Goal: Check status: Check status

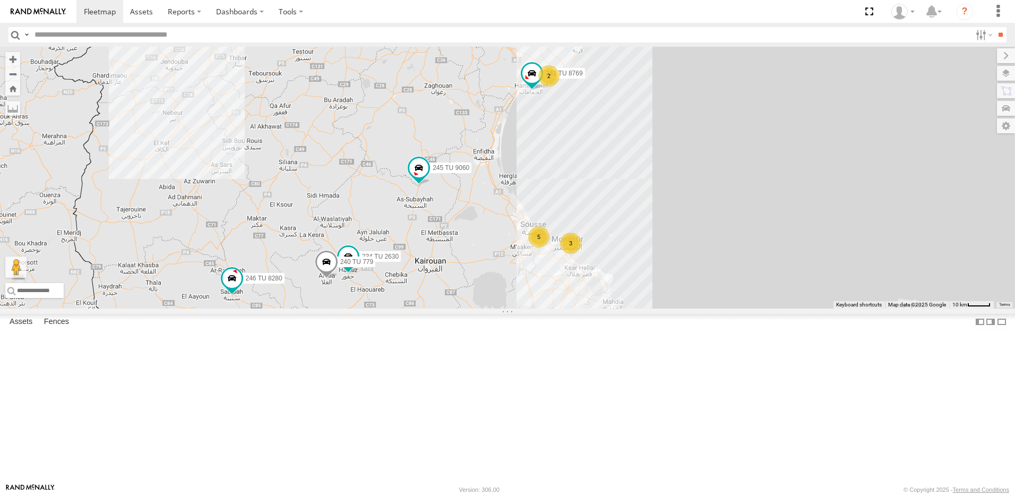
drag, startPoint x: 616, startPoint y: 360, endPoint x: 477, endPoint y: 255, distance: 174.4
click at [477, 256] on div "246 TU 8286 245 TU 4334 231 TU 3159 245 TU 9053 246 TU 8284 245 TU 9065 245 TU …" at bounding box center [507, 178] width 1015 height 262
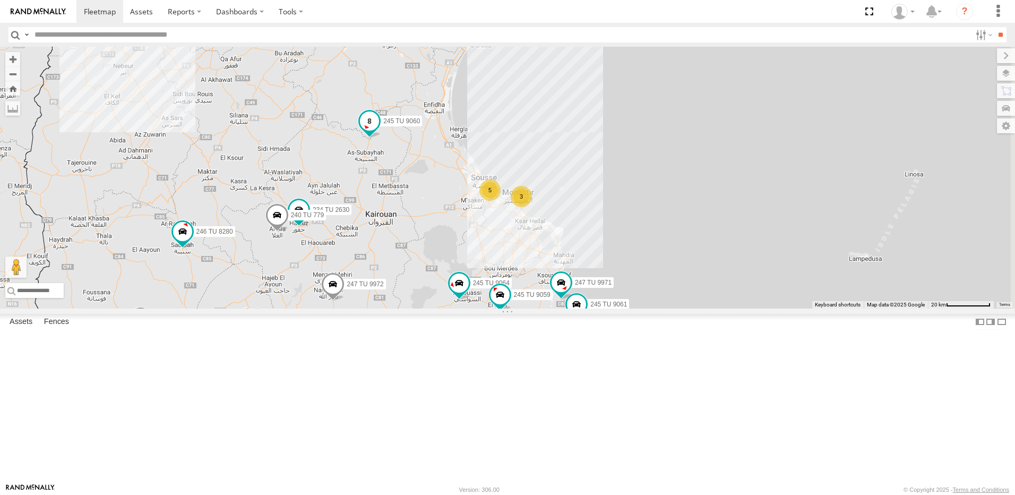
click at [379, 131] on span at bounding box center [369, 120] width 19 height 19
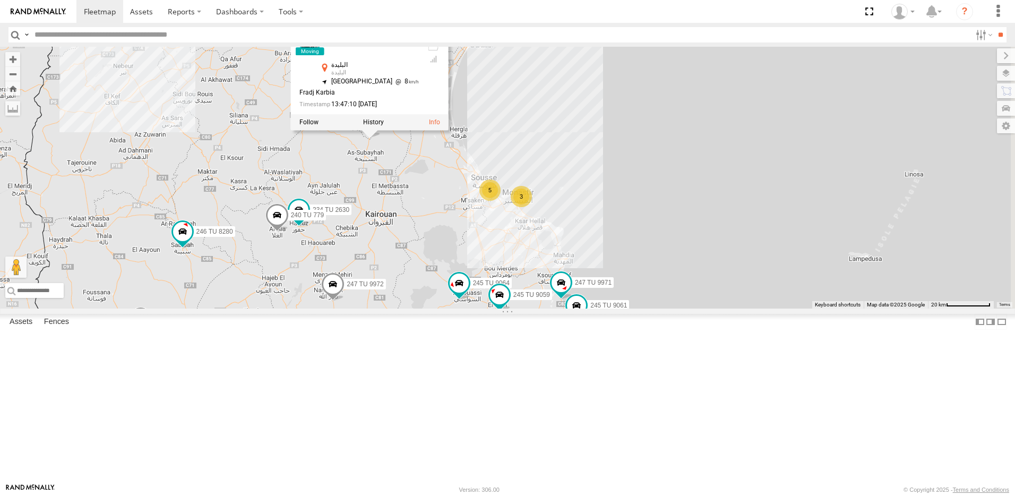
click at [502, 308] on div "246 TU 8286 245 TU 4334 231 TU 3159 245 TU 9053 246 TU 8284 245 TU 9065 245 TU …" at bounding box center [507, 178] width 1015 height 262
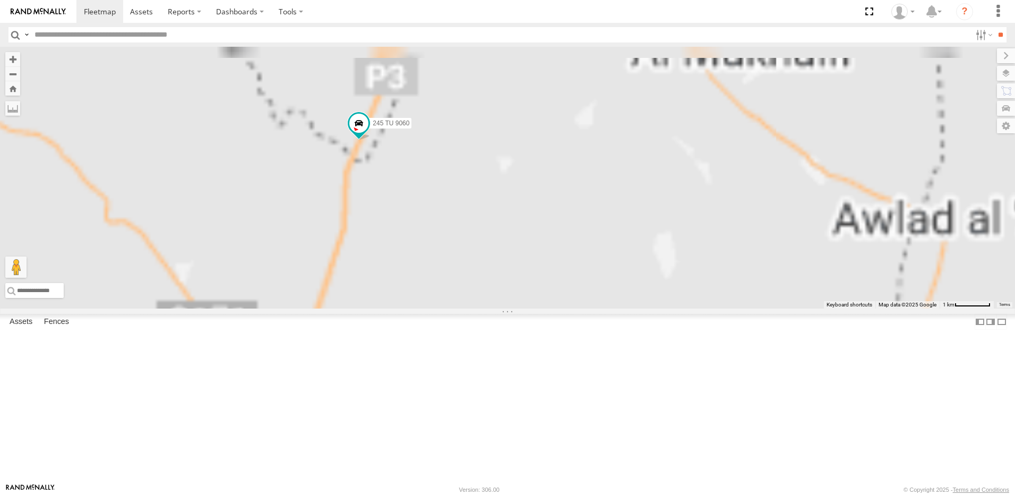
drag, startPoint x: 446, startPoint y: 130, endPoint x: 468, endPoint y: 314, distance: 185.5
click at [468, 308] on div "246 TU 8286 245 TU 4334 231 TU 3159 245 TU 9053 246 TU 8284 245 TU 9065 245 TU …" at bounding box center [507, 178] width 1015 height 262
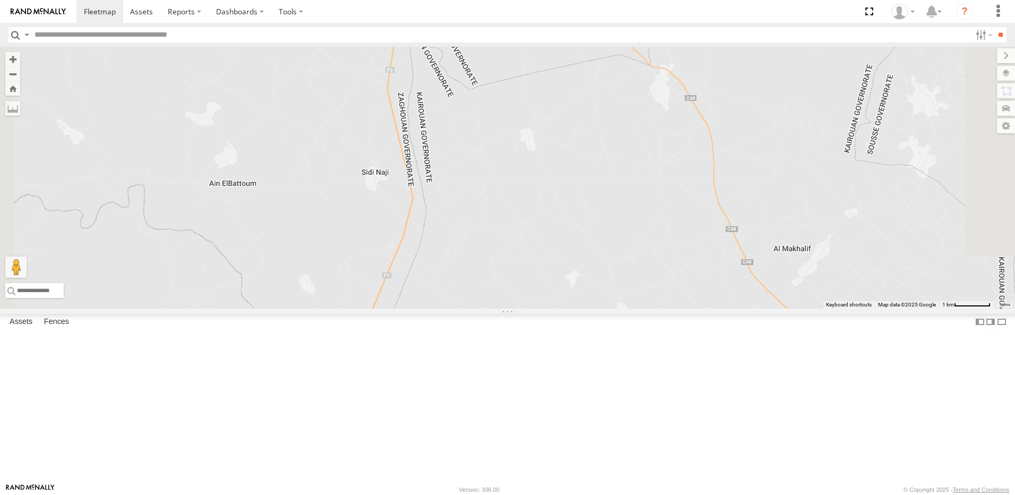
drag, startPoint x: 450, startPoint y: 357, endPoint x: 454, endPoint y: 387, distance: 30.1
click at [454, 308] on div "246 TU 8286 245 TU 4334 231 TU 3159 245 TU 9053 246 TU 8284 245 TU 9065 245 TU …" at bounding box center [507, 178] width 1015 height 262
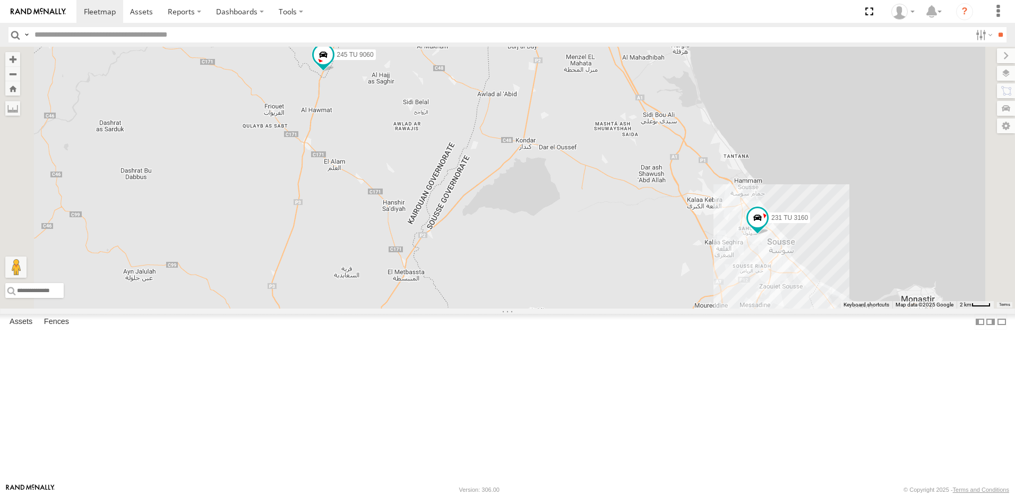
drag, startPoint x: 409, startPoint y: 398, endPoint x: 457, endPoint y: 191, distance: 212.7
click at [457, 191] on div "246 TU 8286 245 TU 4334 231 TU 3159 245 TU 9053 246 TU 8284 245 TU 9065 245 TU …" at bounding box center [507, 178] width 1015 height 262
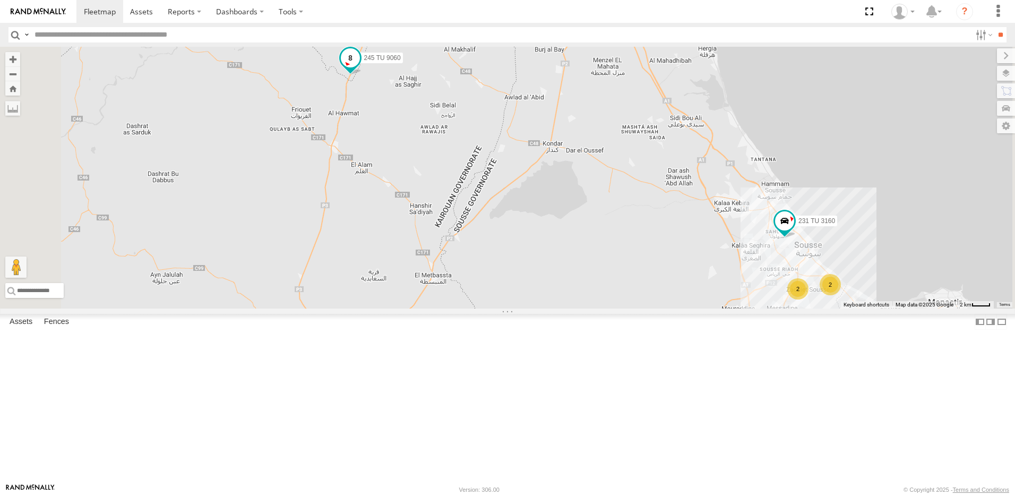
click at [360, 67] on span at bounding box center [350, 57] width 19 height 19
click at [365, 63] on label at bounding box center [354, 58] width 21 height 7
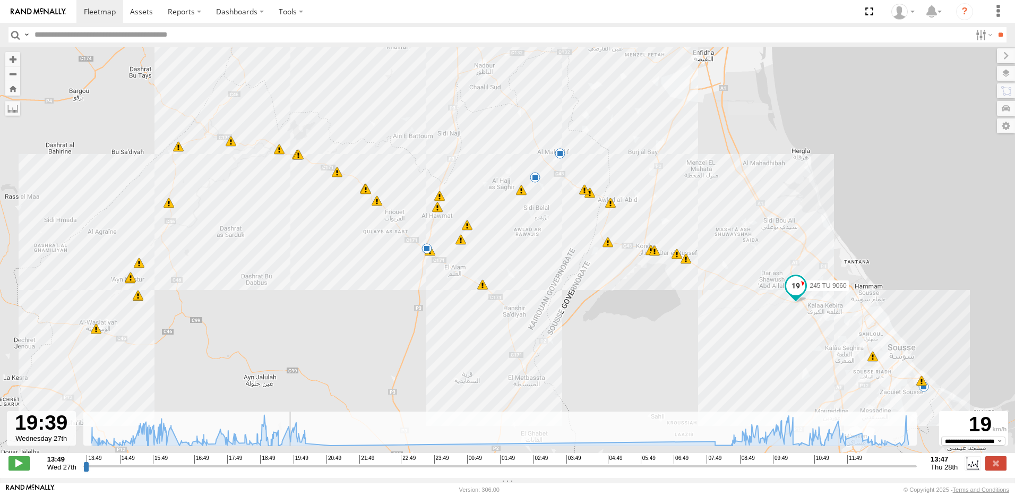
drag, startPoint x: 88, startPoint y: 472, endPoint x: 288, endPoint y: 489, distance: 200.8
click at [288, 471] on input "range" at bounding box center [499, 466] width 833 height 10
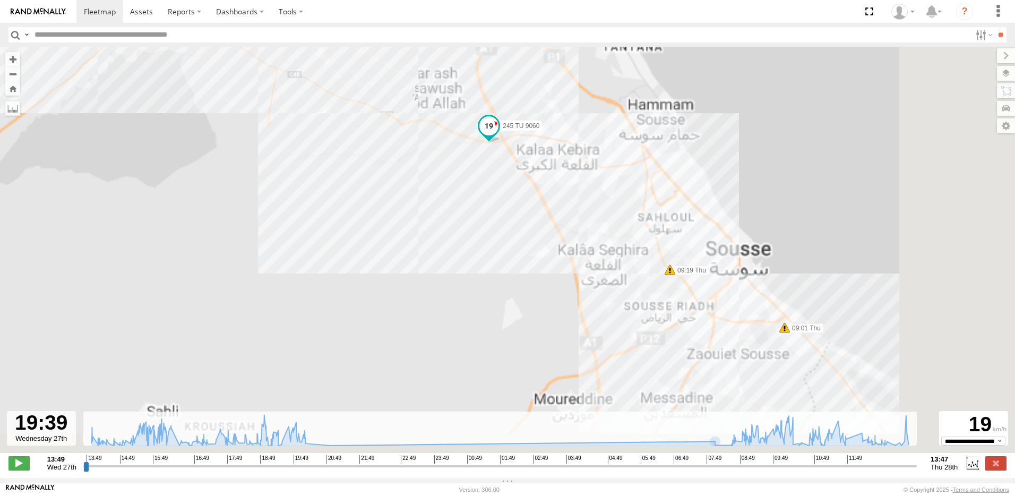
drag, startPoint x: 606, startPoint y: 335, endPoint x: 239, endPoint y: 271, distance: 372.3
click at [243, 264] on div "245 TU 9060 15:11 Wed 15:11 Wed 15:13 Wed 15:13 Wed 15:14 Wed 15:21 Wed 15:52 W…" at bounding box center [507, 255] width 1015 height 417
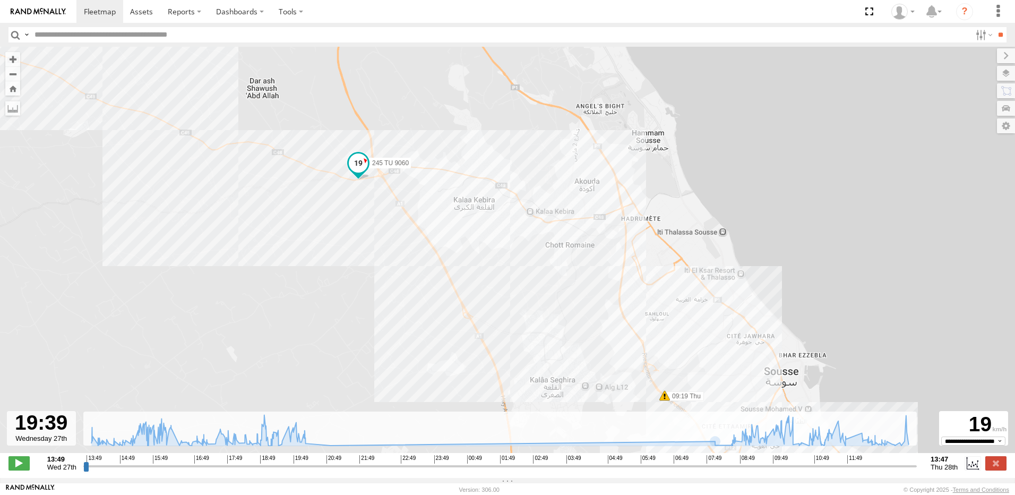
drag, startPoint x: 481, startPoint y: 214, endPoint x: 399, endPoint y: 287, distance: 110.1
click at [399, 287] on div "245 TU 9060 15:11 Wed 15:11 Wed 15:13 Wed 15:13 Wed 15:14 Wed 15:21 Wed 15:52 W…" at bounding box center [507, 255] width 1015 height 417
click at [27, 467] on span at bounding box center [18, 463] width 21 height 14
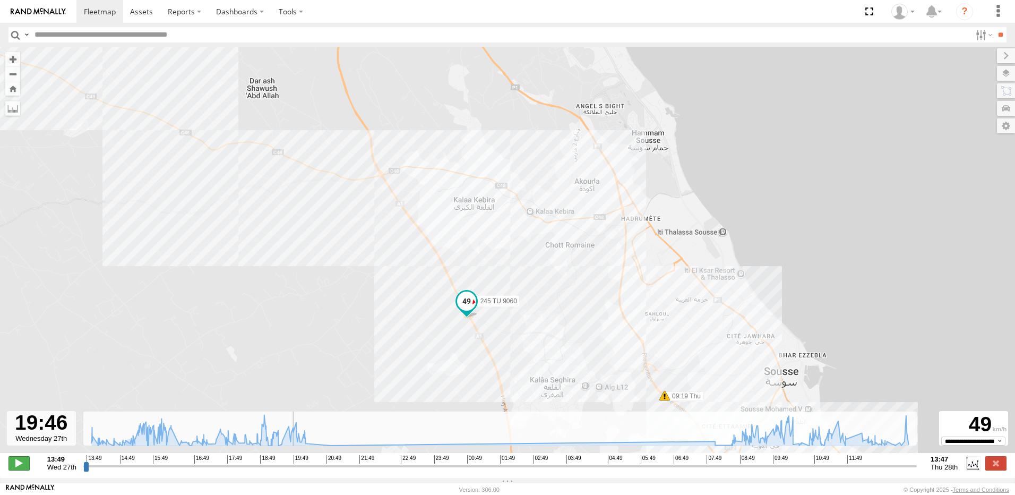
click at [27, 467] on span at bounding box center [18, 463] width 21 height 14
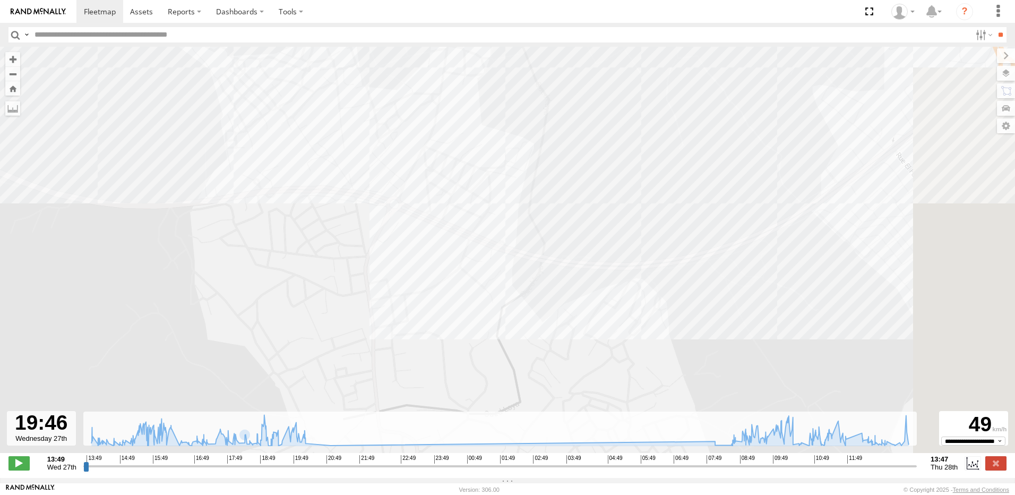
drag, startPoint x: 545, startPoint y: 357, endPoint x: 220, endPoint y: 186, distance: 366.3
click at [220, 186] on div "245 TU 9060 15:11 Wed 15:11 Wed 15:13 Wed 15:13 Wed 15:14 Wed 15:21 Wed 15:52 W…" at bounding box center [507, 255] width 1015 height 417
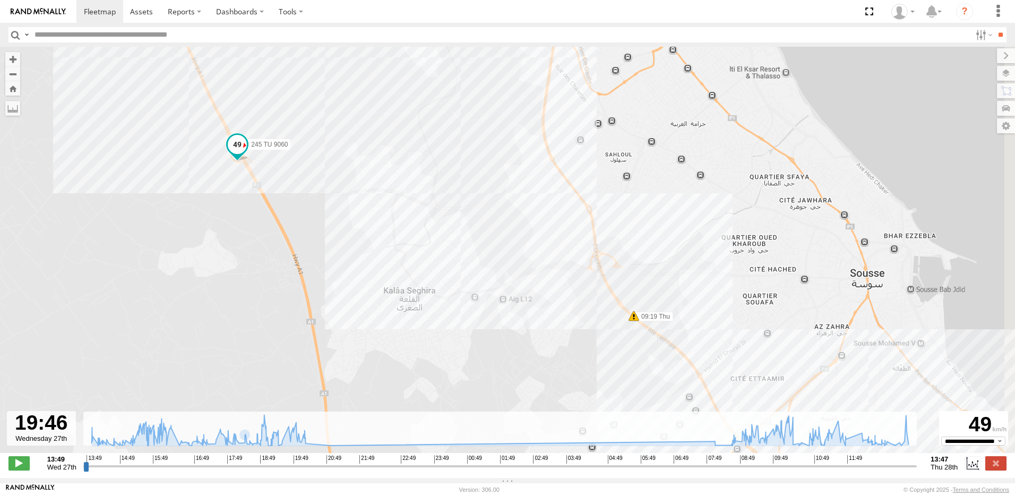
drag, startPoint x: 430, startPoint y: 309, endPoint x: 364, endPoint y: 266, distance: 78.6
click at [369, 256] on div "245 TU 9060 15:11 Wed 15:11 Wed 15:13 Wed 15:13 Wed 15:14 Wed 15:21 Wed 15:52 W…" at bounding box center [507, 255] width 1015 height 417
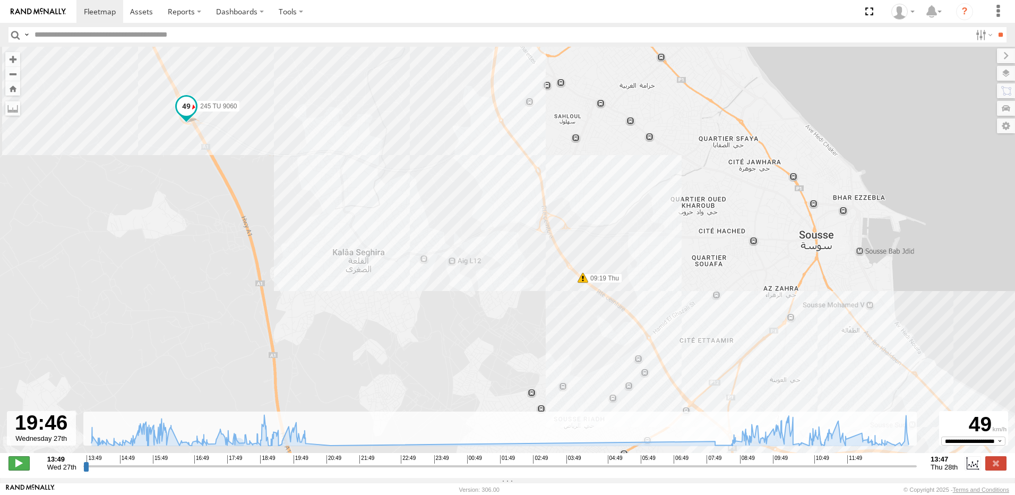
click at [21, 466] on span at bounding box center [18, 463] width 21 height 14
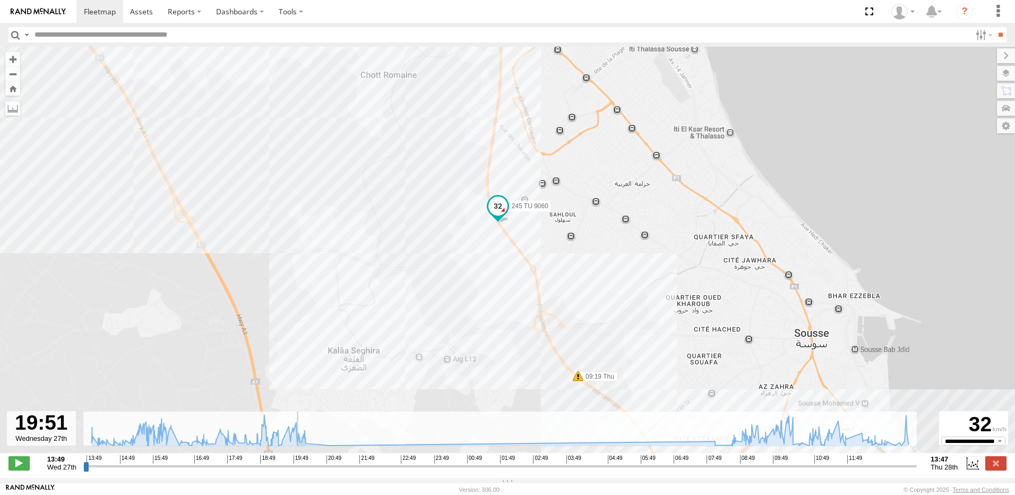
drag, startPoint x: 415, startPoint y: 318, endPoint x: 280, endPoint y: 223, distance: 165.0
click at [280, 223] on div "245 TU 9060 15:11 Wed 15:11 Wed 15:13 Wed 15:13 Wed 15:14 Wed 15:21 Wed 15:52 W…" at bounding box center [507, 255] width 1015 height 417
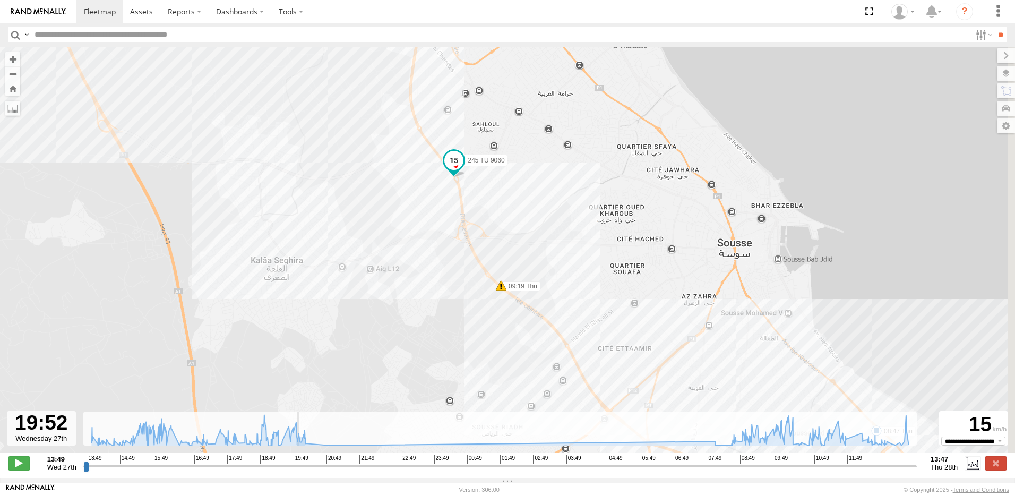
drag, startPoint x: 360, startPoint y: 245, endPoint x: 349, endPoint y: 218, distance: 29.0
click at [349, 220] on div "245 TU 9060 15:11 Wed 15:11 Wed 15:13 Wed 15:13 Wed 15:14 Wed 15:21 Wed 15:52 W…" at bounding box center [507, 255] width 1015 height 417
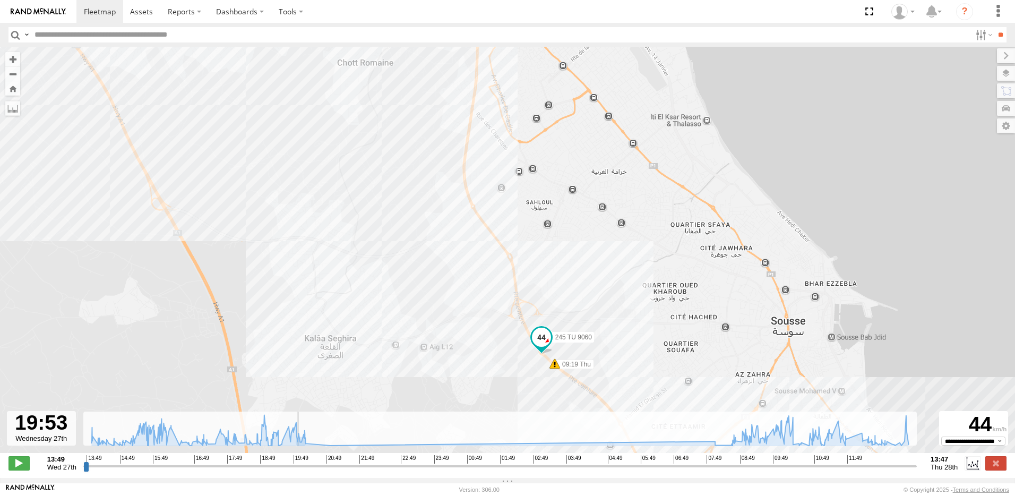
drag, startPoint x: 444, startPoint y: 256, endPoint x: 443, endPoint y: 217, distance: 38.8
click at [443, 221] on div "245 TU 9060 15:11 Wed 15:11 Wed 15:13 Wed 15:13 Wed 15:14 Wed 15:21 Wed 15:52 W…" at bounding box center [507, 255] width 1015 height 417
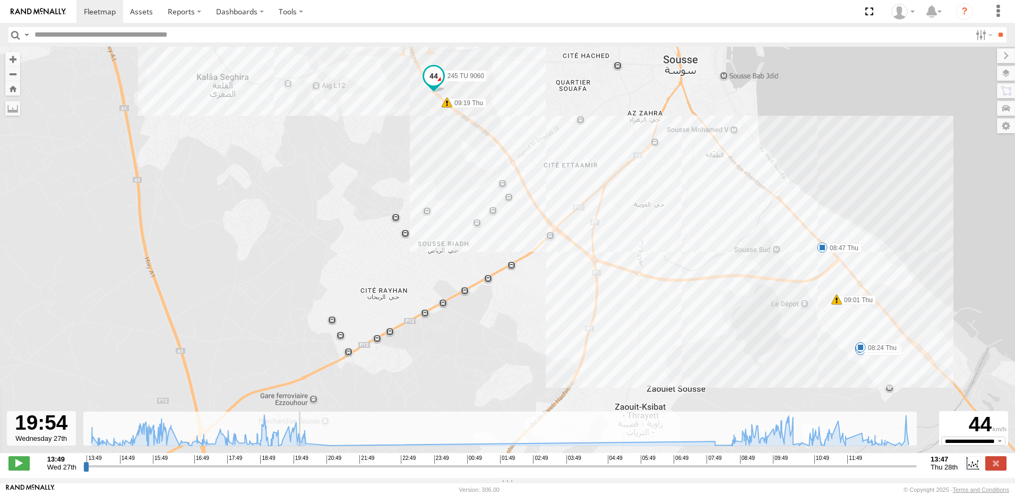
drag, startPoint x: 420, startPoint y: 220, endPoint x: 401, endPoint y: 189, distance: 35.8
click at [401, 190] on div "245 TU 9060 15:11 Wed 15:11 Wed 15:13 Wed 15:13 Wed 15:14 Wed 15:21 Wed 15:52 W…" at bounding box center [507, 255] width 1015 height 417
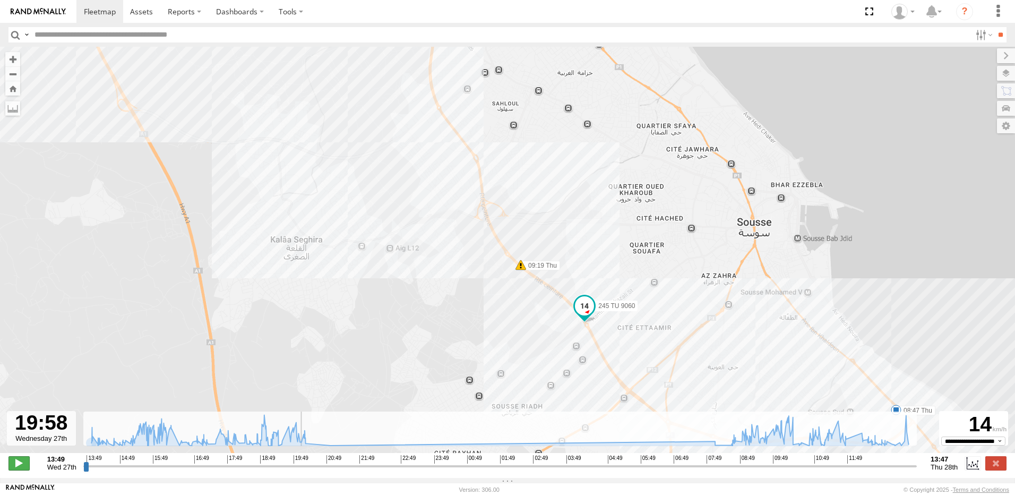
click at [23, 465] on span at bounding box center [18, 463] width 21 height 14
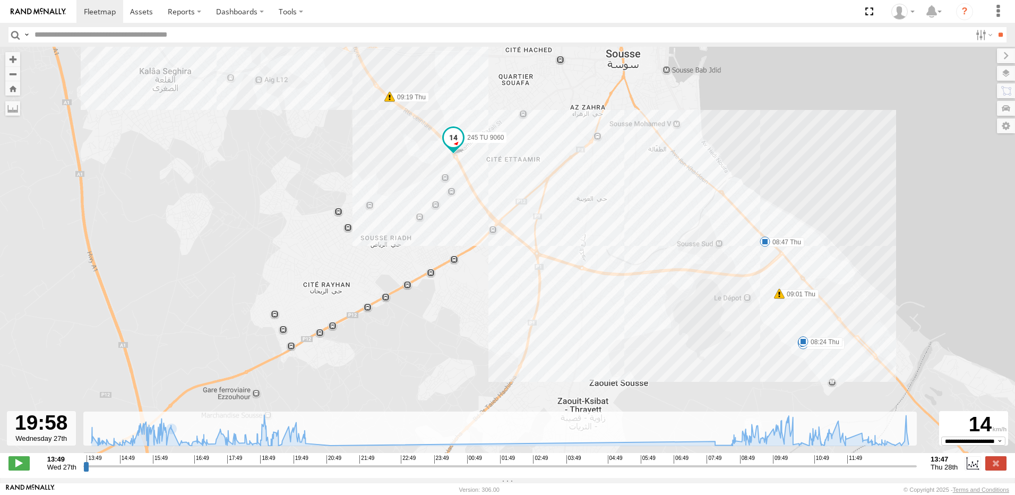
drag, startPoint x: 640, startPoint y: 353, endPoint x: 492, endPoint y: 169, distance: 236.3
click at [492, 169] on div "245 TU 9060 15:11 Wed 15:11 Wed 15:13 Wed 15:13 Wed 15:14 Wed 15:21 Wed 15:52 W…" at bounding box center [507, 255] width 1015 height 417
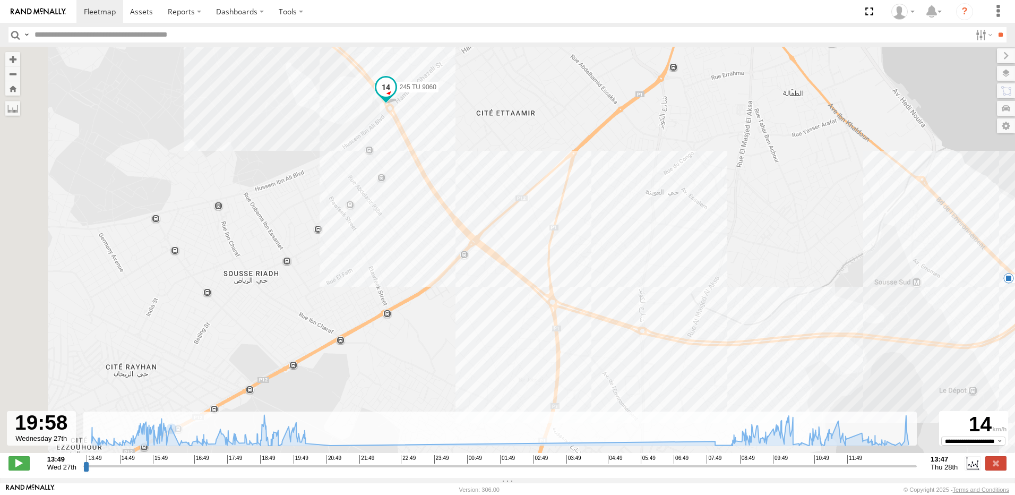
drag, startPoint x: 459, startPoint y: 264, endPoint x: 554, endPoint y: 332, distance: 116.9
click at [555, 333] on div "245 TU 9060 15:11 Wed 15:11 Wed 15:13 Wed 15:13 Wed 15:14 Wed 15:21 Wed 15:52 W…" at bounding box center [507, 255] width 1015 height 417
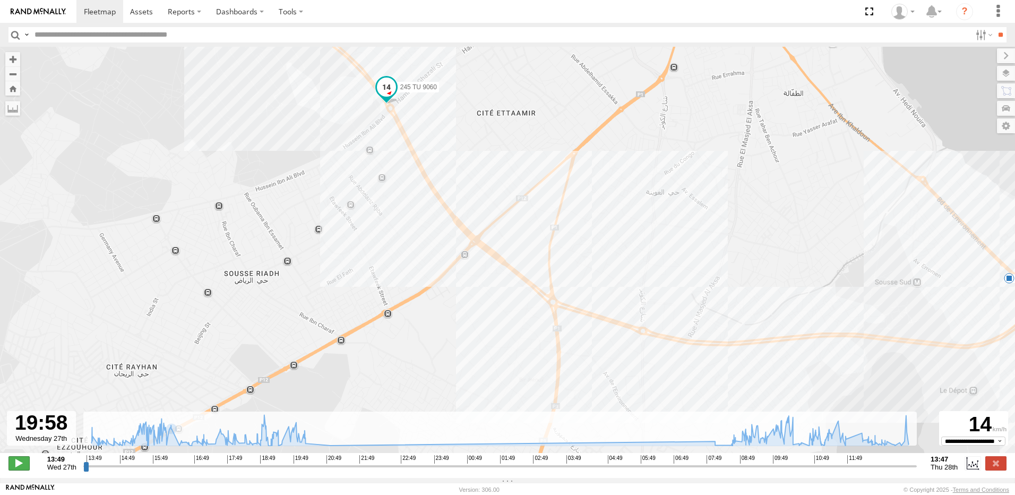
click at [23, 469] on span at bounding box center [18, 463] width 21 height 14
click at [13, 468] on span at bounding box center [18, 463] width 21 height 14
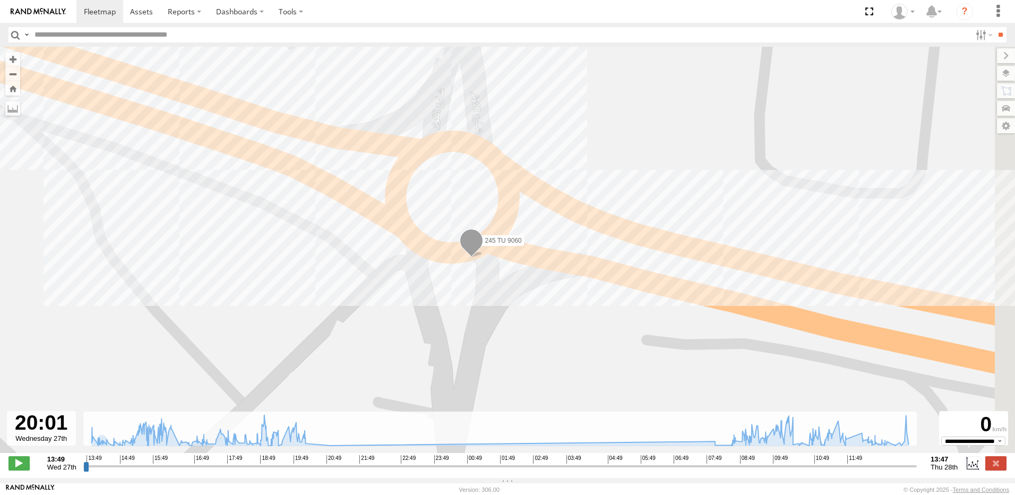
drag, startPoint x: 413, startPoint y: 382, endPoint x: 244, endPoint y: 340, distance: 174.0
click at [244, 340] on div "245 TU 9060 15:11 Wed 15:11 Wed 15:13 Wed 15:13 Wed 15:14 Wed 15:21 Wed 15:52 W…" at bounding box center [507, 255] width 1015 height 417
click at [18, 469] on span at bounding box center [18, 463] width 21 height 14
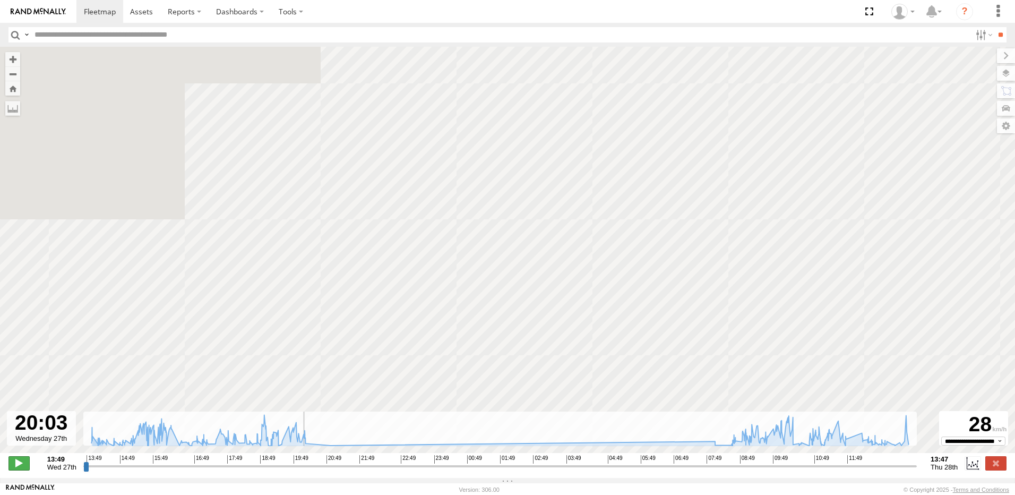
click at [18, 469] on span at bounding box center [18, 463] width 21 height 14
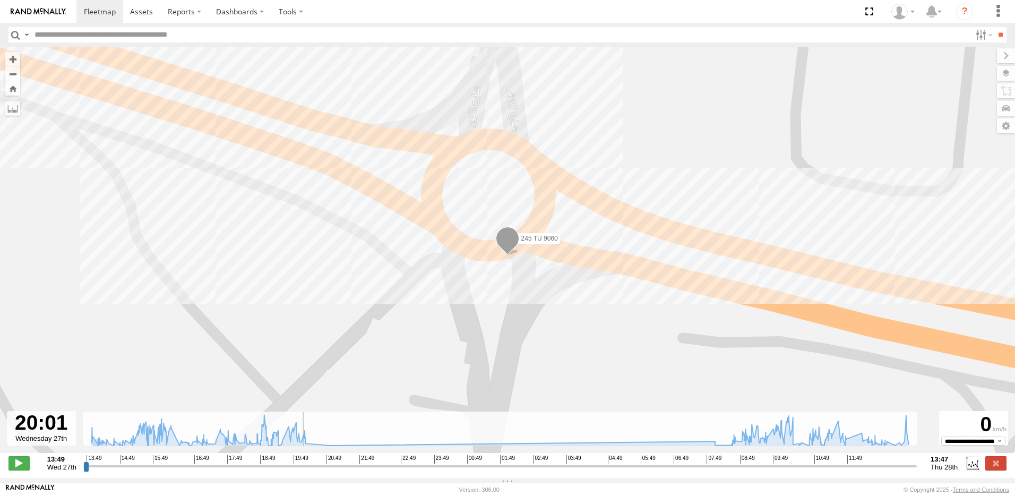
click at [300, 469] on input "range" at bounding box center [499, 466] width 833 height 10
click at [515, 233] on span at bounding box center [507, 241] width 23 height 29
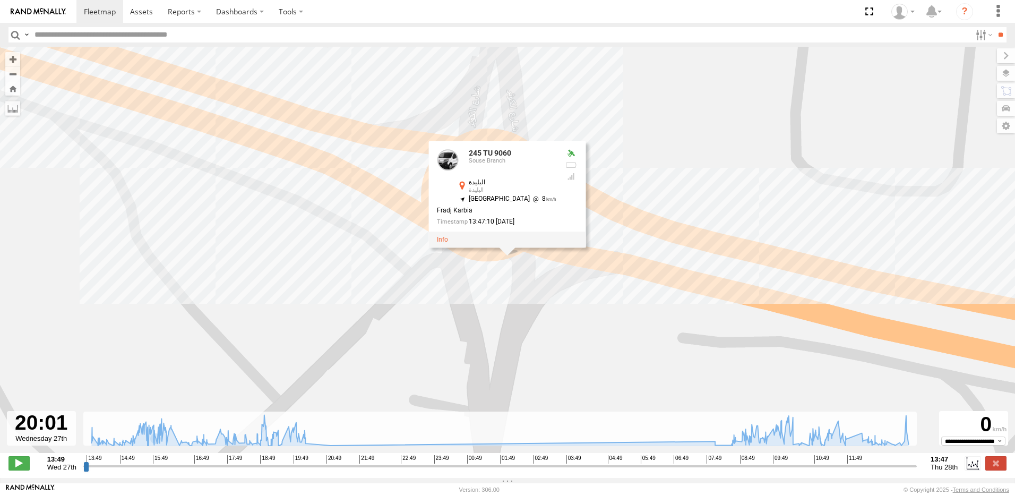
click at [478, 267] on div "245 TU 9060 15:11 Wed 15:11 Wed 15:13 Wed 15:13 Wed 15:14 Wed 15:21 Wed 15:52 W…" at bounding box center [507, 255] width 1015 height 417
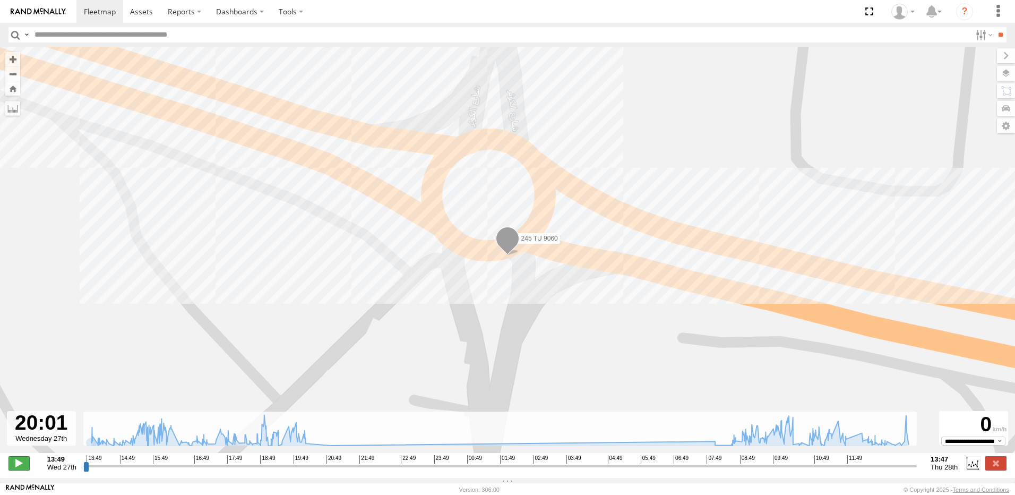
click at [27, 469] on span at bounding box center [18, 463] width 21 height 14
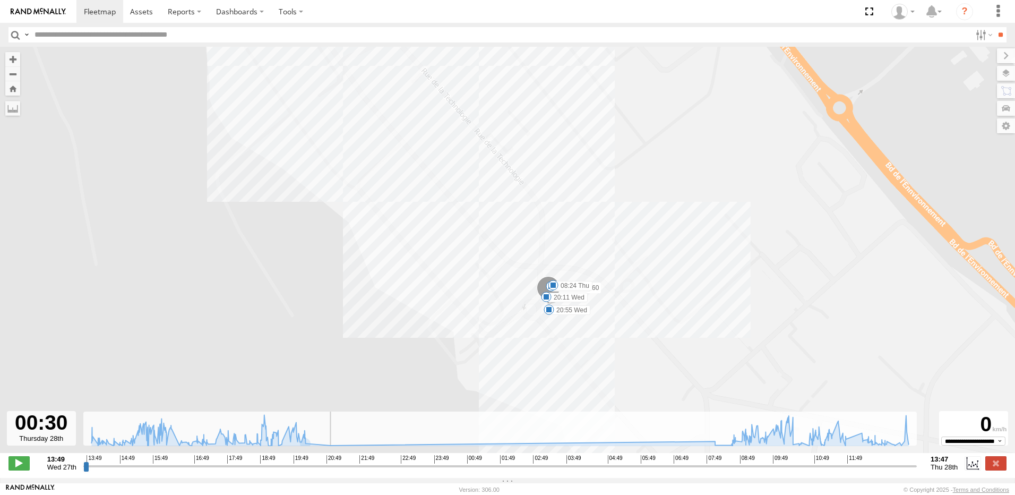
drag, startPoint x: 304, startPoint y: 472, endPoint x: 455, endPoint y: 472, distance: 150.7
click at [455, 471] on input "range" at bounding box center [499, 466] width 833 height 10
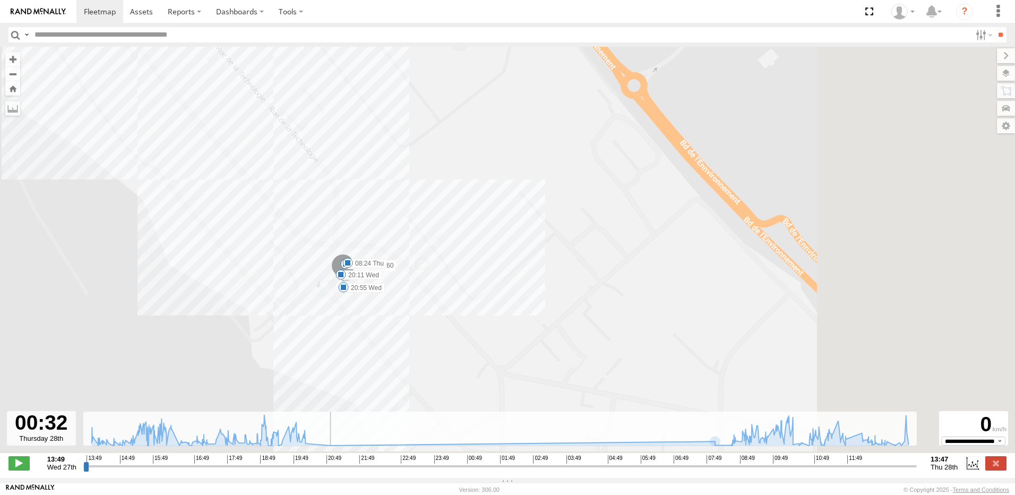
drag, startPoint x: 665, startPoint y: 365, endPoint x: 442, endPoint y: 345, distance: 223.8
click at [442, 326] on div "245 TU 9060 15:11 Wed 15:11 Wed 15:13 Wed 15:13 Wed 15:14 Wed 15:21 Wed 15:52 W…" at bounding box center [507, 255] width 1015 height 417
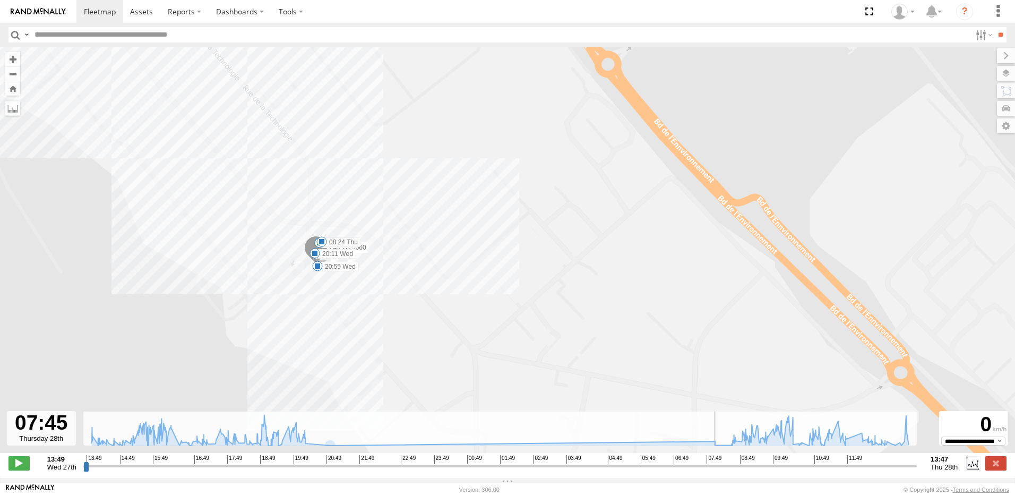
drag, startPoint x: 460, startPoint y: 468, endPoint x: 705, endPoint y: 457, distance: 244.9
click at [705, 461] on input "range" at bounding box center [499, 466] width 833 height 10
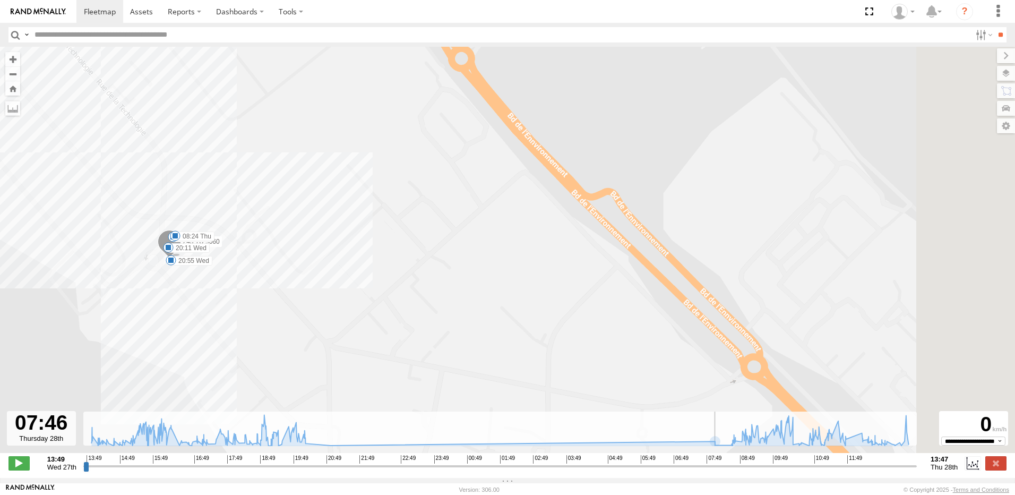
drag, startPoint x: 678, startPoint y: 356, endPoint x: 466, endPoint y: 328, distance: 214.1
click at [466, 328] on div "245 TU 9060 15:11 Wed 15:11 Wed 15:13 Wed 15:13 Wed 15:14 Wed 15:21 Wed 15:52 W…" at bounding box center [507, 255] width 1015 height 417
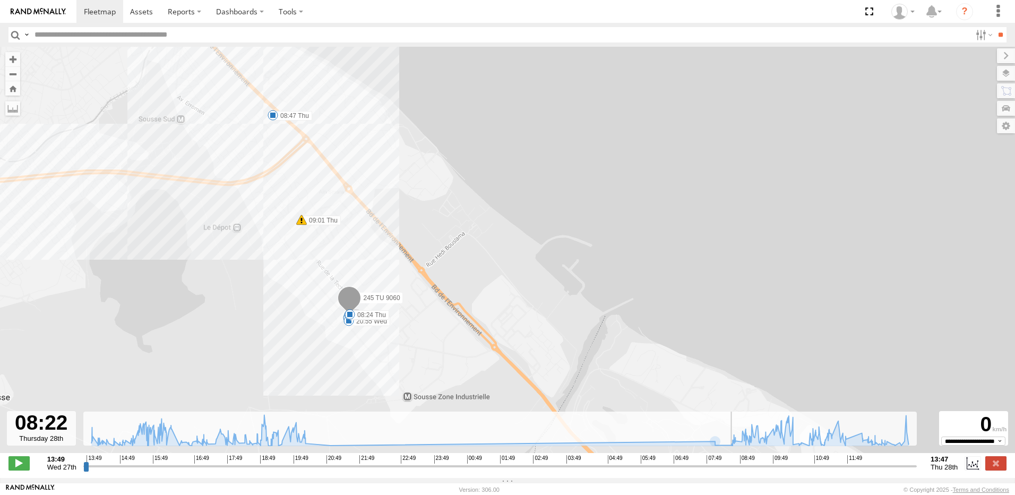
drag, startPoint x: 712, startPoint y: 469, endPoint x: 726, endPoint y: 470, distance: 13.8
click at [726, 470] on input "range" at bounding box center [499, 466] width 833 height 10
click at [734, 468] on input "range" at bounding box center [499, 466] width 833 height 10
drag, startPoint x: 736, startPoint y: 469, endPoint x: 741, endPoint y: 468, distance: 5.3
click at [741, 468] on input "range" at bounding box center [499, 466] width 833 height 10
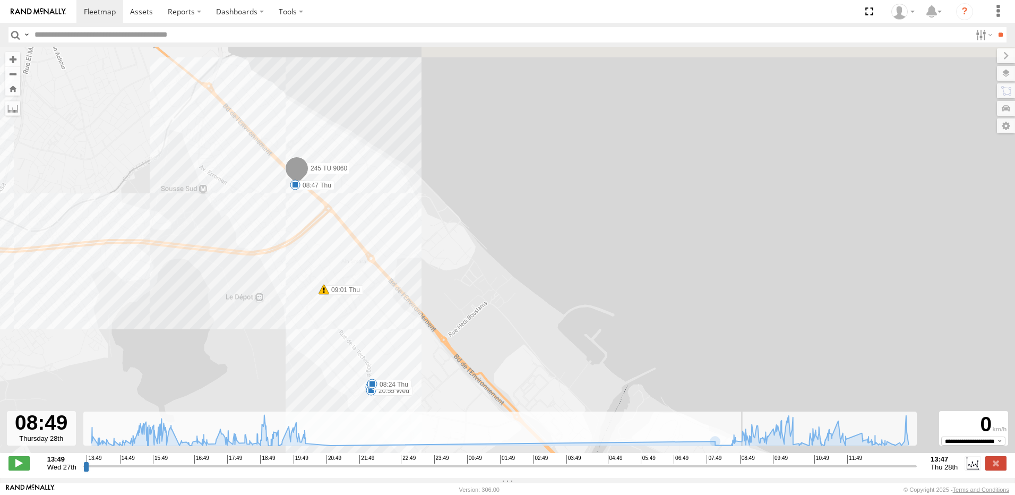
drag, startPoint x: 211, startPoint y: 311, endPoint x: 234, endPoint y: 387, distance: 79.1
click at [234, 387] on div "245 TU 9060 15:11 Wed 15:11 Wed 15:13 Wed 15:13 Wed 15:14 Wed 15:21 Wed 15:52 W…" at bounding box center [507, 255] width 1015 height 417
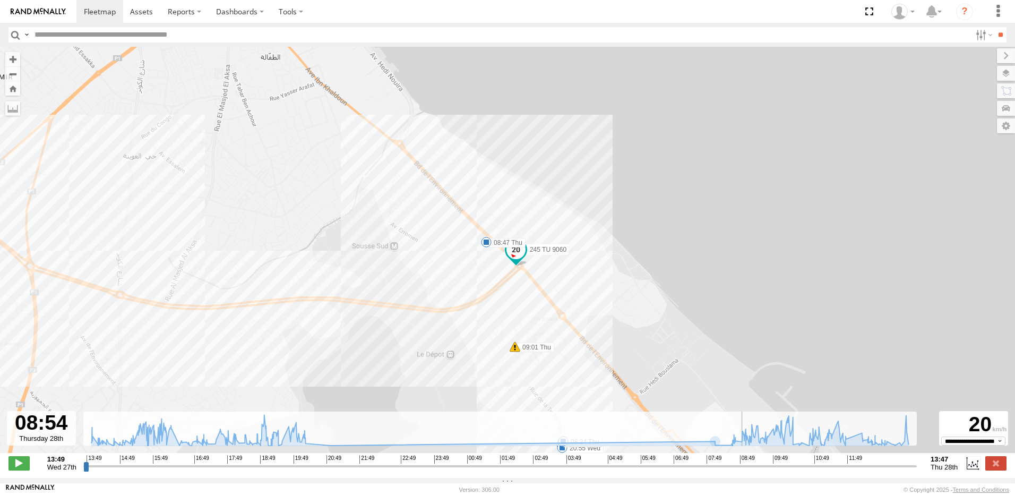
drag, startPoint x: 464, startPoint y: 300, endPoint x: 486, endPoint y: 178, distance: 124.6
click at [486, 178] on div "245 TU 9060 15:11 Wed 15:11 Wed 15:13 Wed 15:13 Wed 15:14 Wed 15:21 Wed 15:52 W…" at bounding box center [507, 255] width 1015 height 417
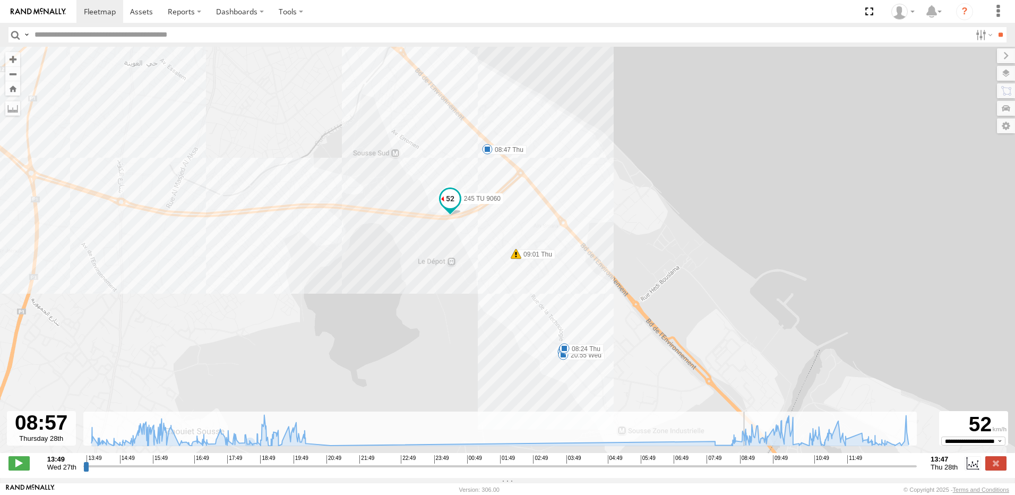
drag, startPoint x: 349, startPoint y: 402, endPoint x: 336, endPoint y: 294, distance: 108.5
click at [336, 294] on div "245 TU 9060 15:11 Wed 15:11 Wed 15:13 Wed 15:13 Wed 15:14 Wed 15:21 Wed 15:52 W…" at bounding box center [507, 255] width 1015 height 417
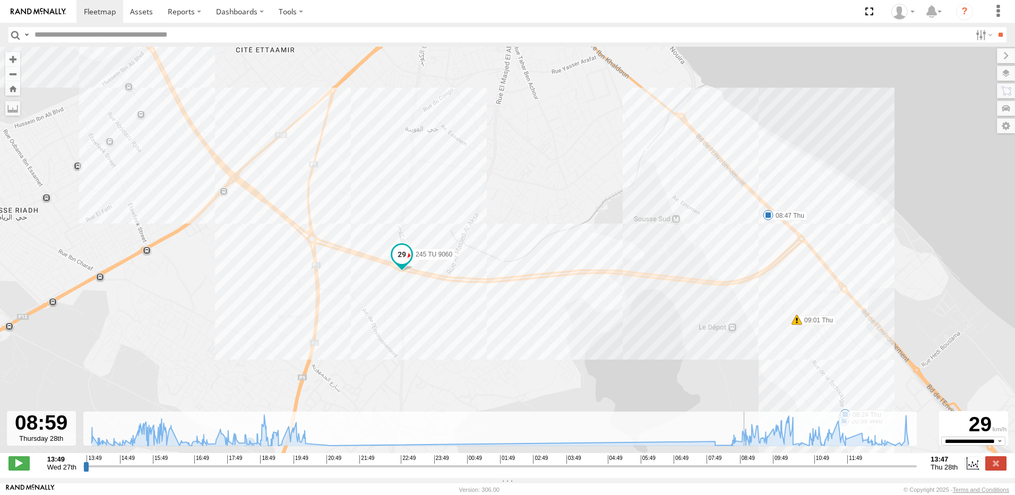
drag, startPoint x: 239, startPoint y: 317, endPoint x: 427, endPoint y: 366, distance: 193.5
click at [427, 366] on div "245 TU 9060 15:11 Wed 15:11 Wed 15:13 Wed 15:13 Wed 15:14 Wed 15:21 Wed 15:52 W…" at bounding box center [507, 255] width 1015 height 417
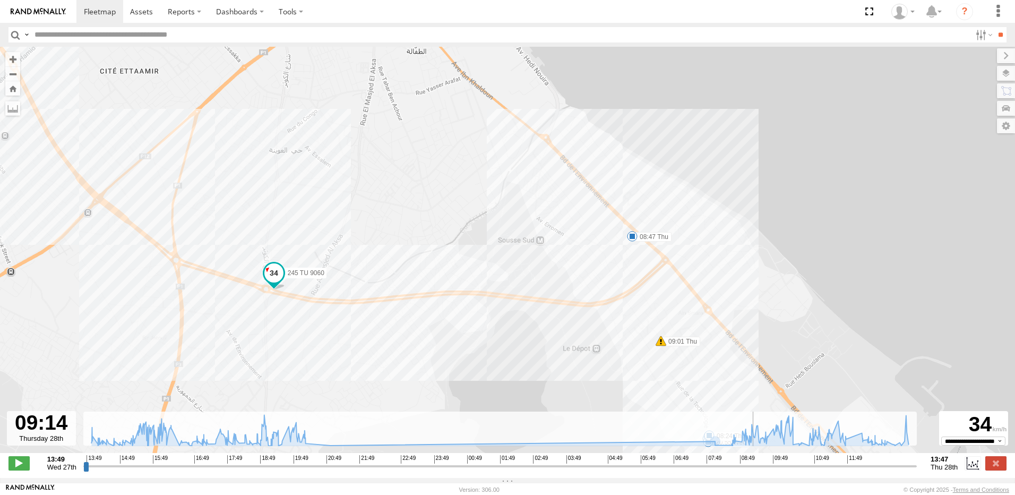
drag, startPoint x: 262, startPoint y: 360, endPoint x: 474, endPoint y: 364, distance: 212.8
click at [474, 364] on div "245 TU 9060 15:11 Wed 15:11 Wed 15:13 Wed 15:13 Wed 15:14 Wed 15:21 Wed 15:52 W…" at bounding box center [507, 255] width 1015 height 417
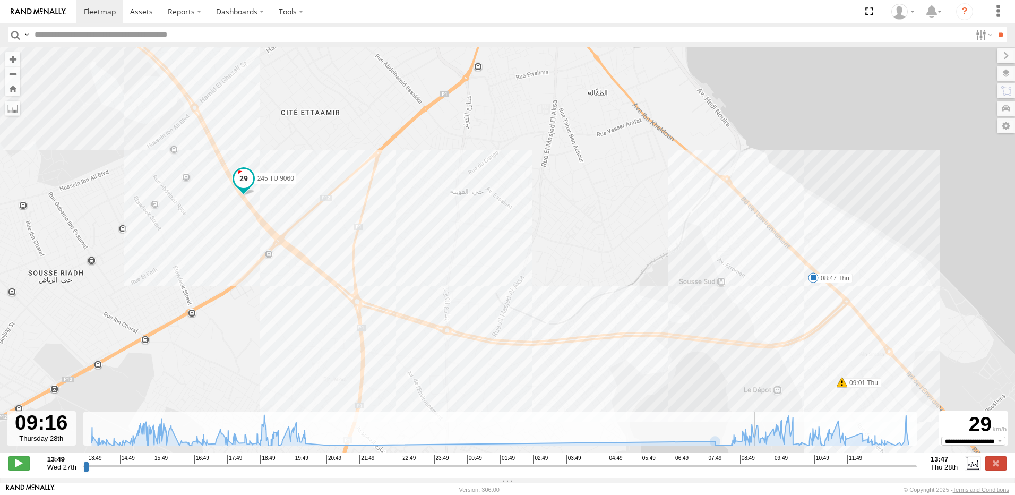
drag, startPoint x: 235, startPoint y: 304, endPoint x: 338, endPoint y: 354, distance: 113.9
click at [338, 354] on div "245 TU 9060 15:11 Wed 15:11 Wed 15:13 Wed 15:13 Wed 15:14 Wed 15:21 Wed 15:52 W…" at bounding box center [507, 255] width 1015 height 417
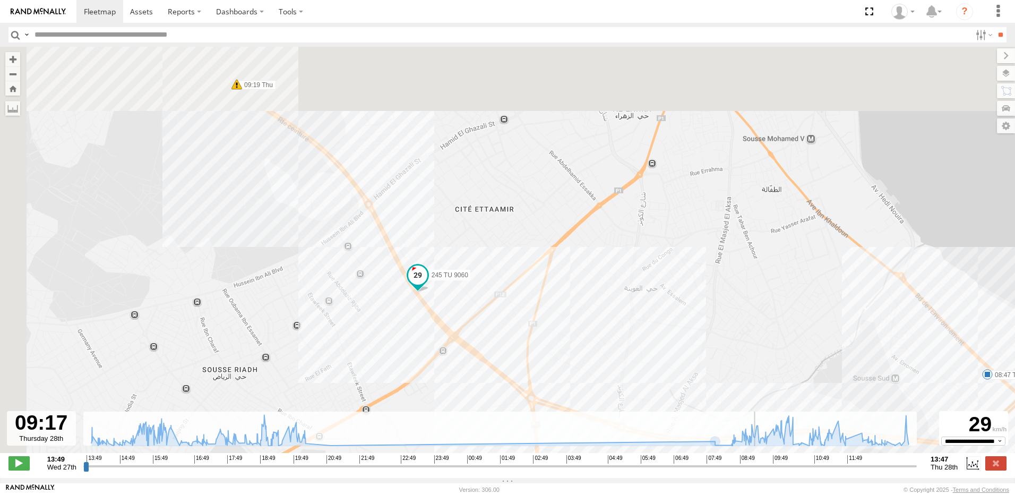
drag, startPoint x: 322, startPoint y: 300, endPoint x: 532, endPoint y: 404, distance: 234.3
click at [532, 404] on div "245 TU 9060 15:11 Wed 15:11 Wed 15:13 Wed 15:13 Wed 15:14 Wed 15:21 Wed 15:52 W…" at bounding box center [507, 255] width 1015 height 417
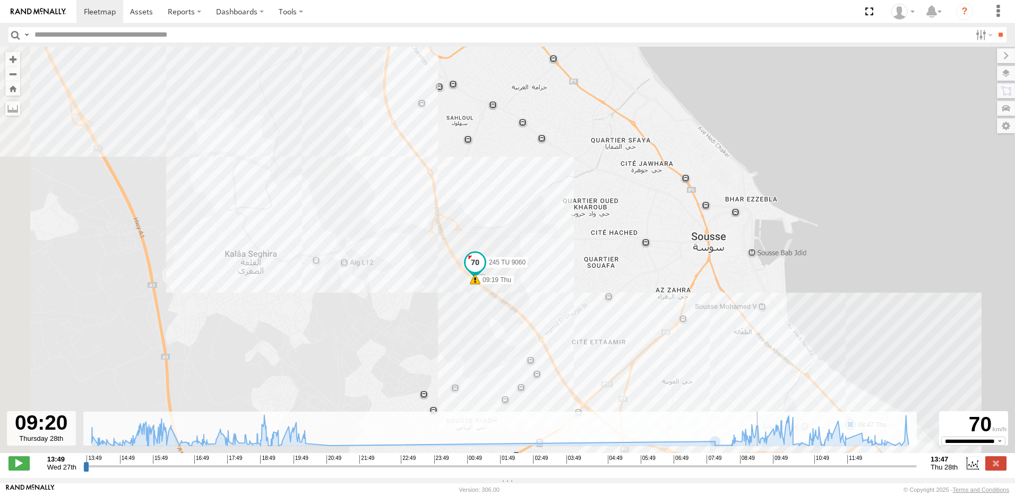
drag, startPoint x: 433, startPoint y: 291, endPoint x: 479, endPoint y: 360, distance: 83.0
click at [479, 360] on div "245 TU 9060 15:11 Wed 15:11 Wed 15:13 Wed 15:13 Wed 15:14 Wed 15:21 Wed 15:52 W…" at bounding box center [507, 255] width 1015 height 417
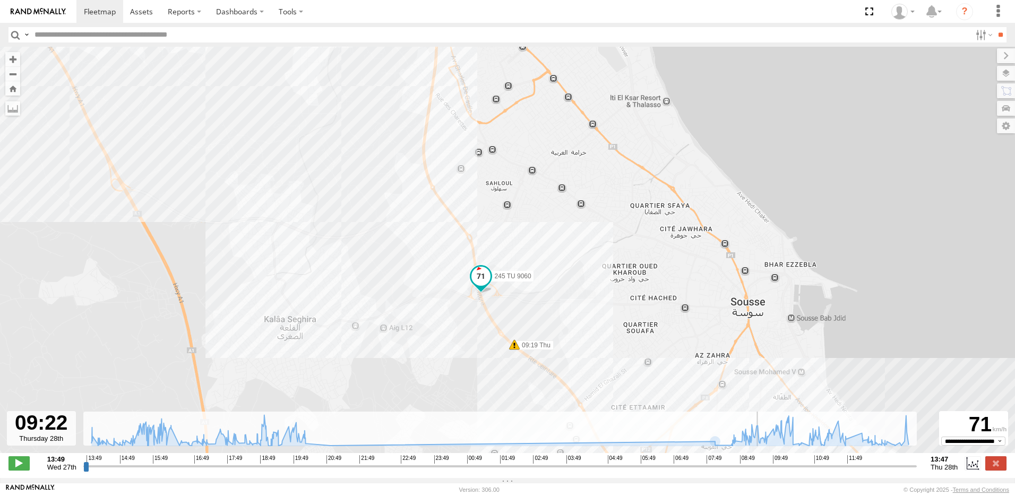
click at [468, 297] on div "245 TU 9060 15:11 Wed 15:11 Wed 15:13 Wed 15:13 Wed 15:14 Wed 15:21 Wed 15:52 W…" at bounding box center [507, 255] width 1015 height 417
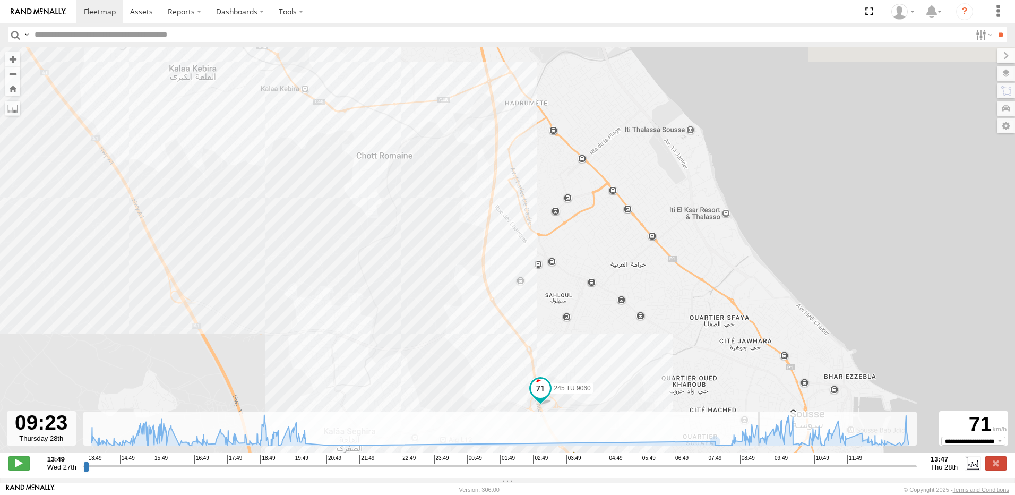
drag, startPoint x: 474, startPoint y: 330, endPoint x: 512, endPoint y: 394, distance: 74.7
click at [512, 394] on div "245 TU 9060 15:11 Wed 15:11 Wed 15:13 Wed 15:13 Wed 15:14 Wed 15:21 Wed 15:52 W…" at bounding box center [507, 255] width 1015 height 417
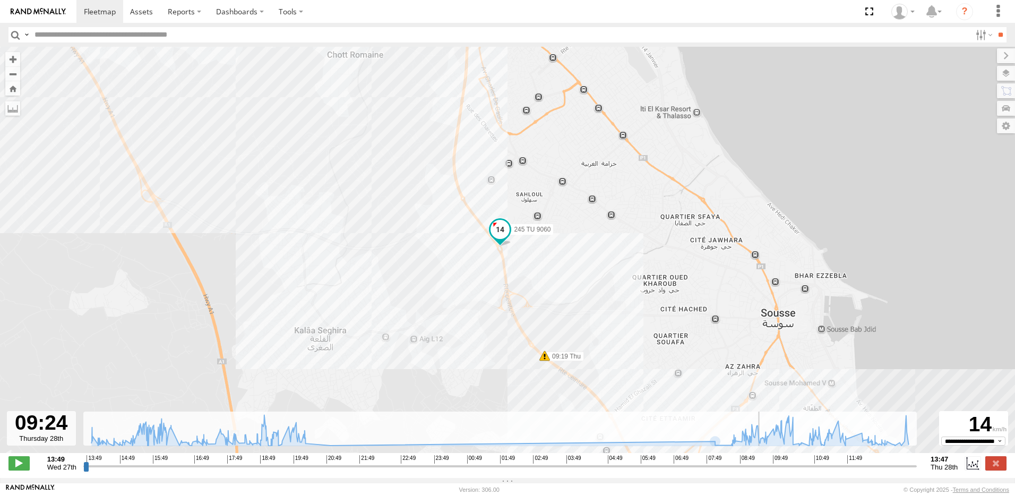
drag, startPoint x: 494, startPoint y: 329, endPoint x: 504, endPoint y: 365, distance: 38.1
click at [504, 365] on div "245 TU 9060 15:11 Wed 15:11 Wed 15:13 Wed 15:13 Wed 15:14 Wed 15:21 Wed 15:52 W…" at bounding box center [507, 255] width 1015 height 417
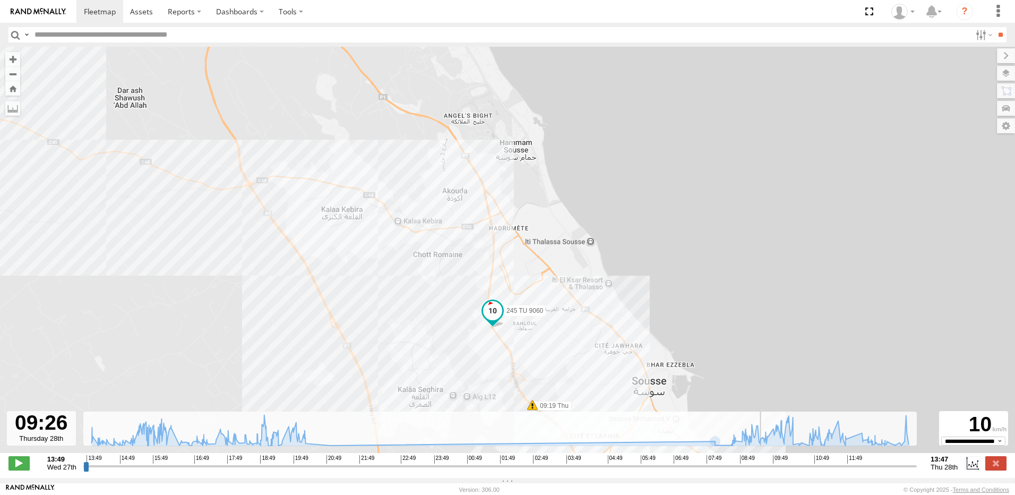
drag, startPoint x: 442, startPoint y: 267, endPoint x: 466, endPoint y: 325, distance: 62.8
click at [466, 325] on div "245 TU 9060 15:11 Wed 15:11 Wed 15:13 Wed 15:13 Wed 15:14 Wed 15:21 Wed 15:52 W…" at bounding box center [507, 255] width 1015 height 417
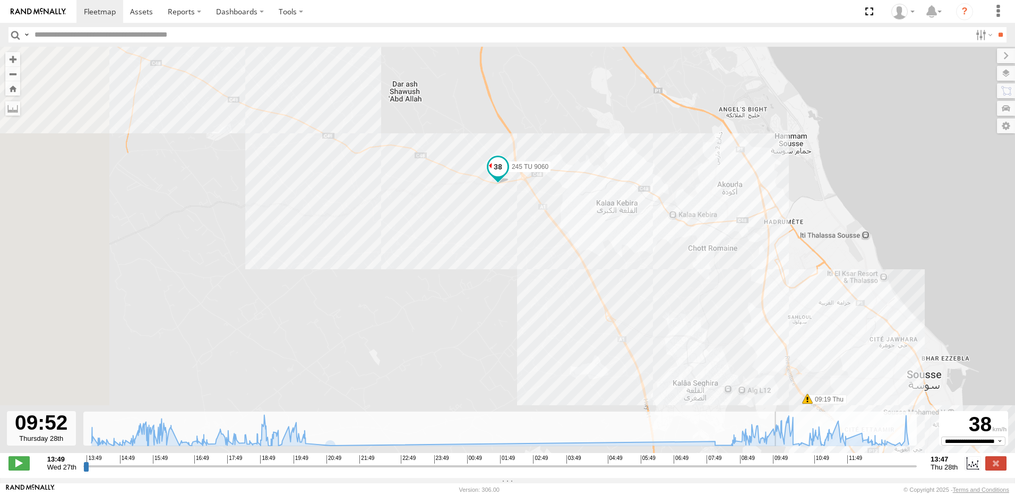
drag, startPoint x: 249, startPoint y: 349, endPoint x: 542, endPoint y: 342, distance: 292.5
click at [542, 342] on div "245 TU 9060 15:11 Wed 15:11 Wed 15:13 Wed 15:13 Wed 15:14 Wed 15:21 Wed 15:52 W…" at bounding box center [507, 255] width 1015 height 417
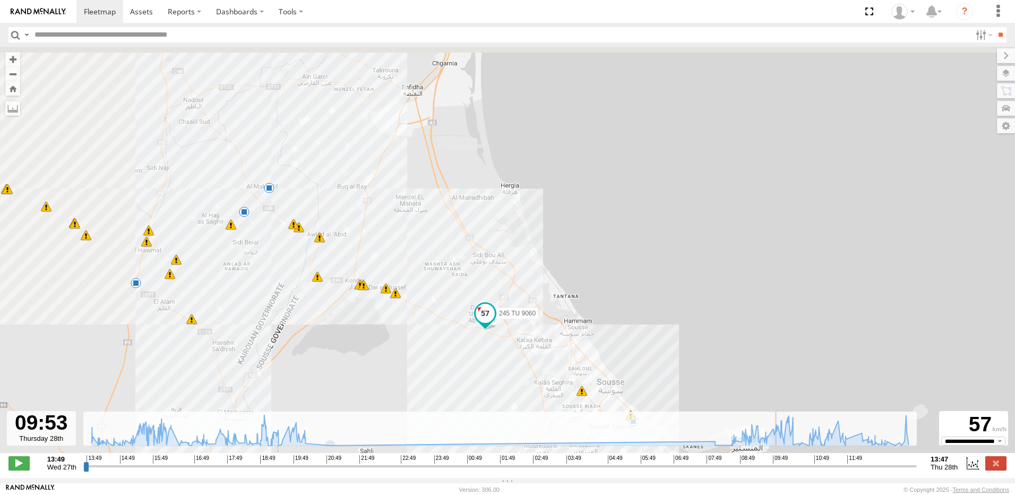
drag, startPoint x: 343, startPoint y: 347, endPoint x: 384, endPoint y: 355, distance: 41.5
click at [384, 355] on div "245 TU 9060 15:11 Wed 15:11 Wed 15:13 Wed 15:13 Wed 15:14 Wed 15:21 Wed 15:52 W…" at bounding box center [507, 255] width 1015 height 417
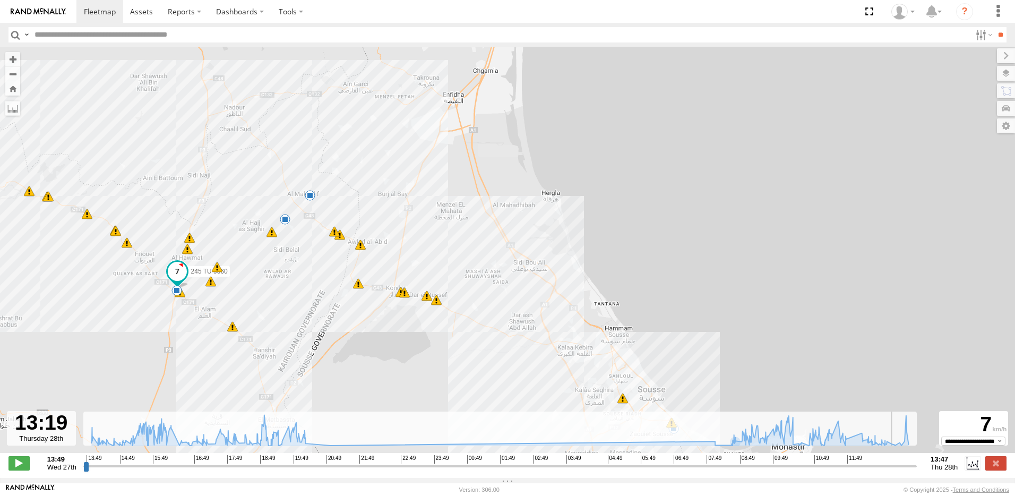
drag, startPoint x: 781, startPoint y: 469, endPoint x: 897, endPoint y: 446, distance: 118.0
click at [897, 461] on input "range" at bounding box center [499, 466] width 833 height 10
drag, startPoint x: 901, startPoint y: 469, endPoint x: 929, endPoint y: 464, distance: 27.9
type input "**********"
click at [917, 464] on input "range" at bounding box center [499, 466] width 833 height 10
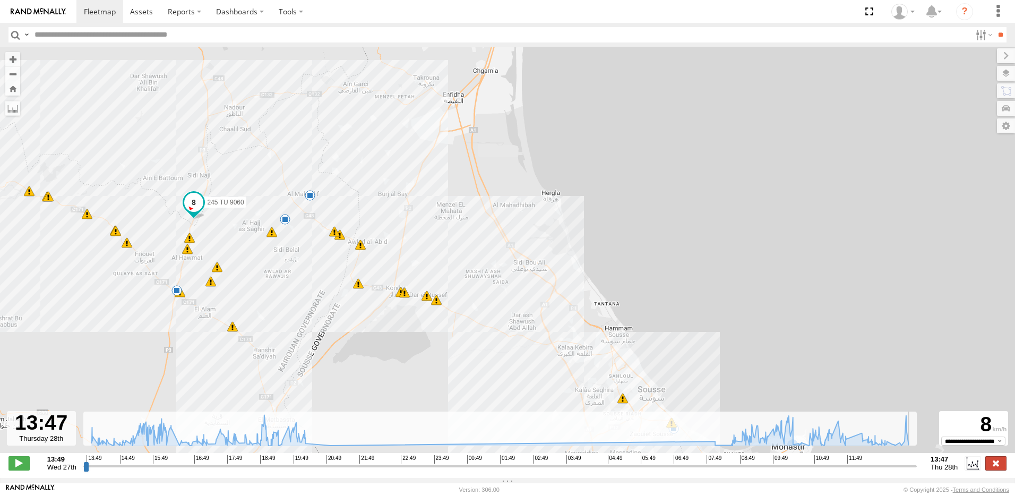
click at [994, 470] on label at bounding box center [995, 463] width 21 height 14
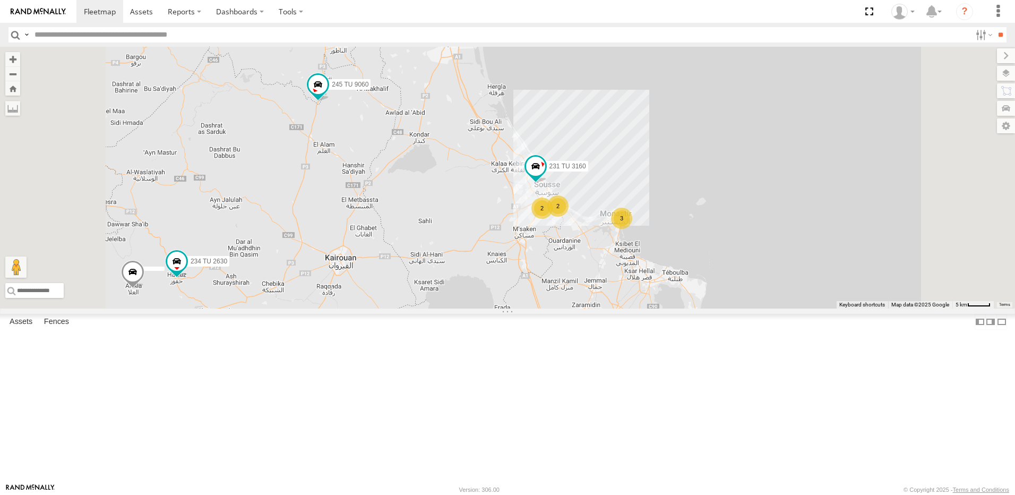
drag, startPoint x: 490, startPoint y: 357, endPoint x: 477, endPoint y: 261, distance: 96.4
click at [478, 270] on div "231 TU 3160 245 TU 9060 2 234 TU 2630 3 2" at bounding box center [507, 178] width 1015 height 262
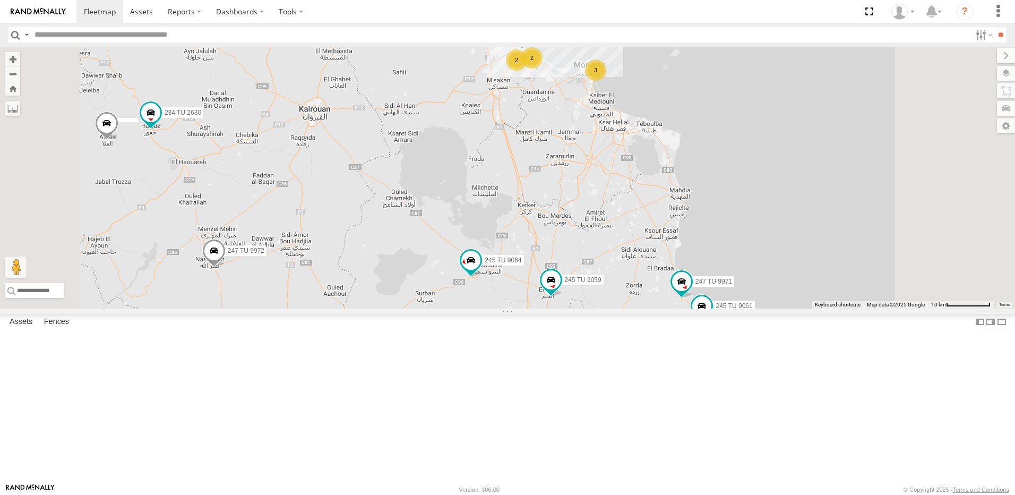
click at [519, 27] on span at bounding box center [509, 16] width 19 height 19
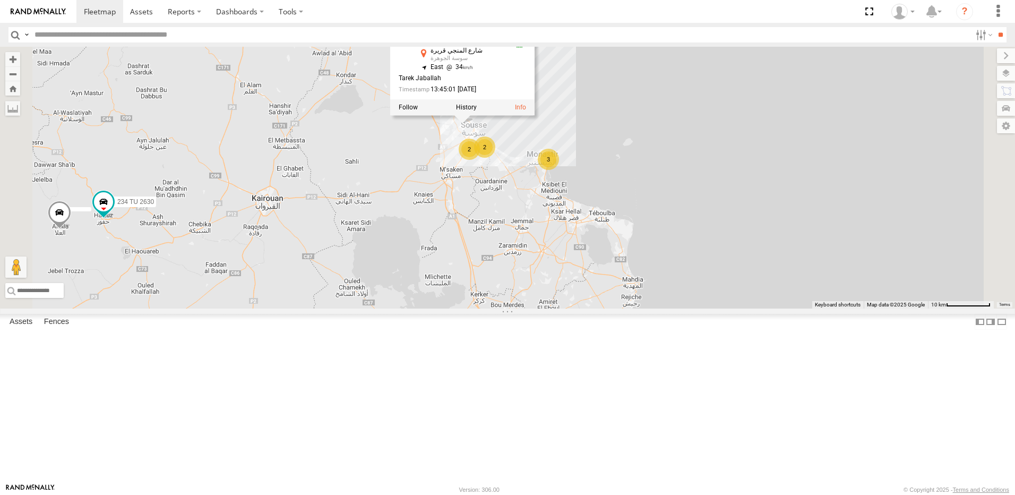
drag, startPoint x: 609, startPoint y: 143, endPoint x: 561, endPoint y: 235, distance: 103.2
click at [561, 235] on div "231 TU 3160 245 TU 9060 2 234 TU 2630 3 2 245 TU 9061 247 TU 9971 245 TU 9064 2…" at bounding box center [507, 178] width 1015 height 262
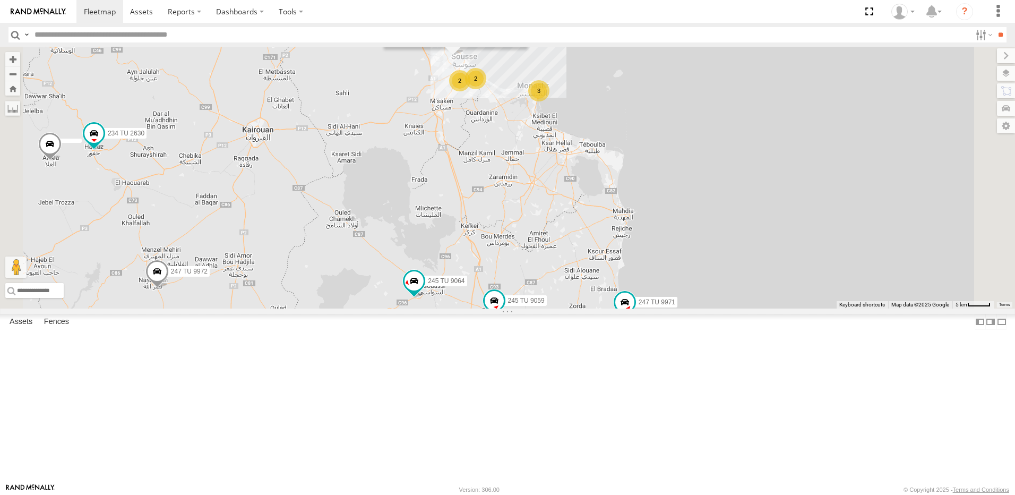
drag, startPoint x: 530, startPoint y: 335, endPoint x: 507, endPoint y: 218, distance: 119.9
click at [520, 221] on div "231 TU 3160 245 TU 9060 2 234 TU 2630 3 2 245 TU 9061 247 TU 9971 245 TU 9064 2…" at bounding box center [507, 178] width 1015 height 262
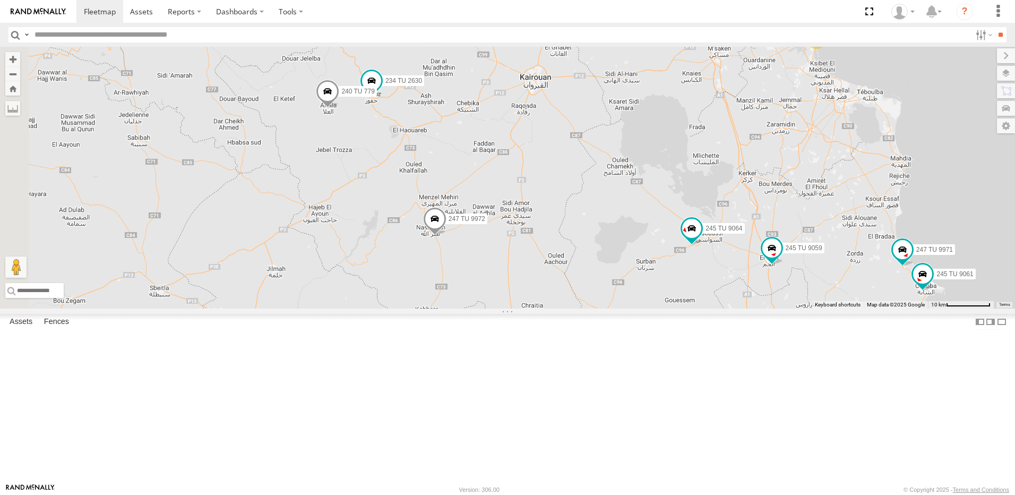
drag, startPoint x: 433, startPoint y: 248, endPoint x: 711, endPoint y: 277, distance: 279.1
click at [711, 277] on div "231 TU 3160 245 TU 9060 2 234 TU 2630 3 240 TU 779 2 245 TU 9061 247 TU 9971 24…" at bounding box center [507, 178] width 1015 height 262
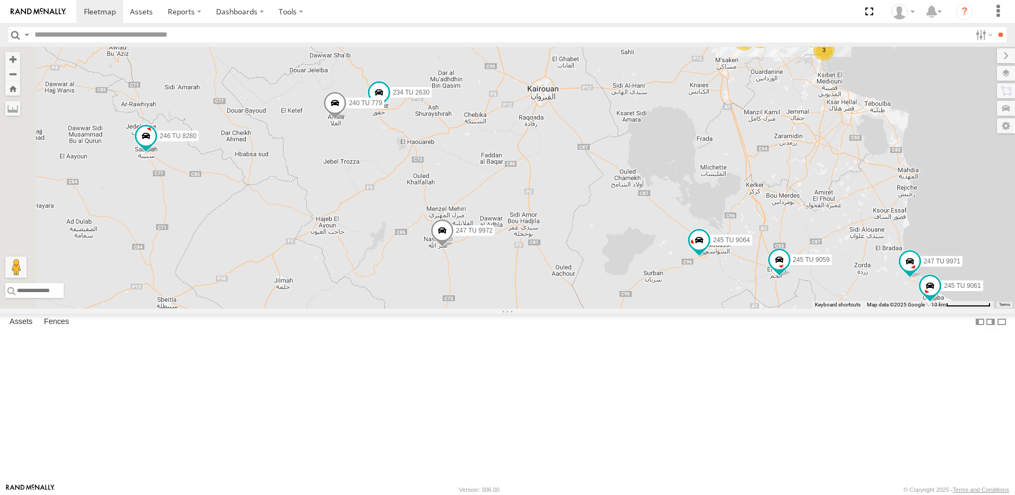
click at [514, 241] on div "231 TU 3160 245 TU 9060 2 234 TU 2630 3 240 TU 779 2 245 TU 9061 247 TU 9971 24…" at bounding box center [507, 178] width 1015 height 262
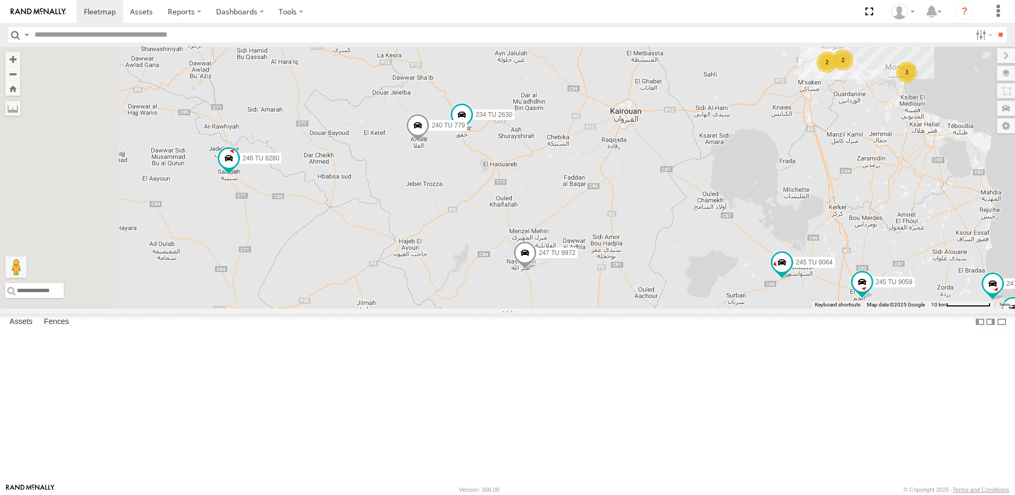
drag, startPoint x: 434, startPoint y: 260, endPoint x: 516, endPoint y: 282, distance: 85.7
click at [516, 282] on div "231 TU 3160 245 TU 9060 2 234 TU 2630 3 240 TU 779 2 245 TU 9061 247 TU 9971 24…" at bounding box center [507, 178] width 1015 height 262
click at [429, 142] on span at bounding box center [417, 128] width 23 height 29
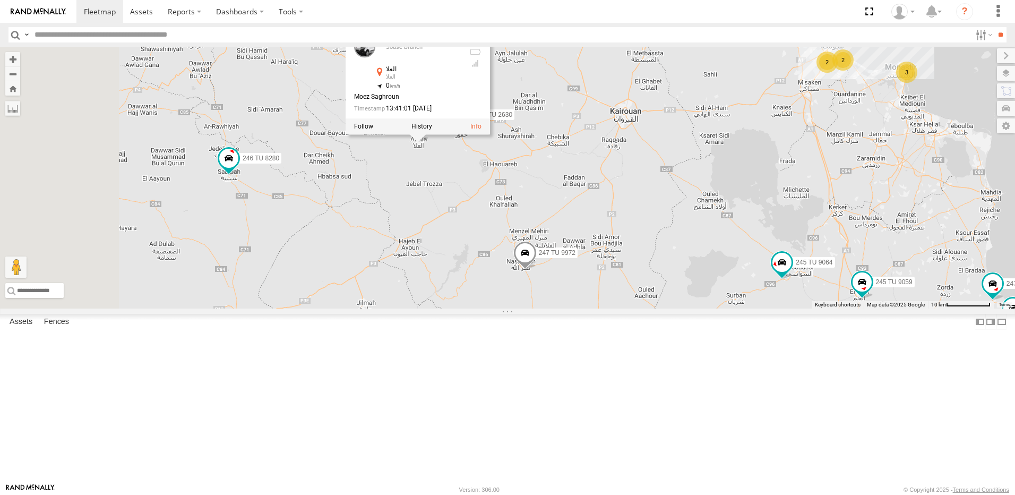
click at [576, 262] on div "231 TU 3160 245 TU 9060 2 234 TU 2630 3 240 TU 779 2 245 TU 9061 247 TU 9971 24…" at bounding box center [507, 178] width 1015 height 262
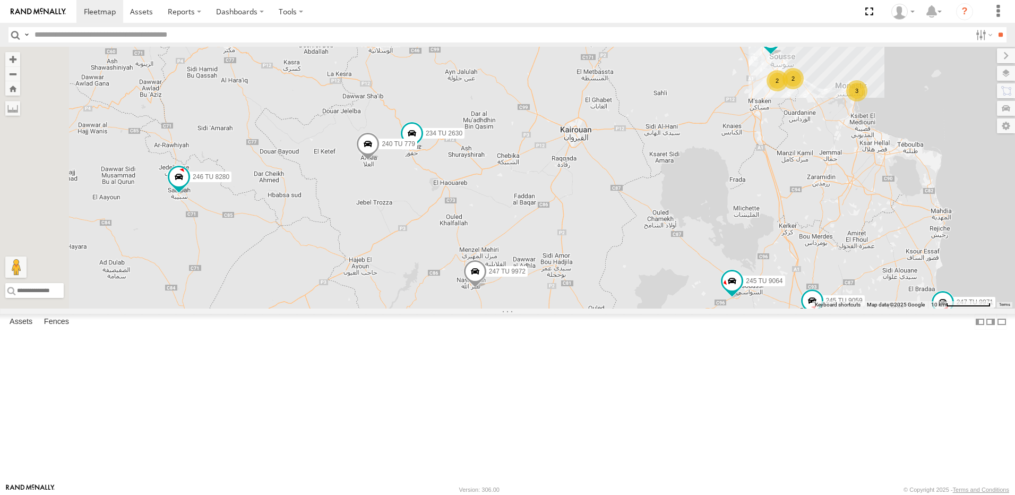
drag, startPoint x: 606, startPoint y: 274, endPoint x: 502, endPoint y: 290, distance: 105.7
click at [500, 289] on div "231 TU 3160 245 TU 9060 2 234 TU 2630 3 240 TU 779 2 245 TU 9061 247 TU 9971 24…" at bounding box center [507, 178] width 1015 height 262
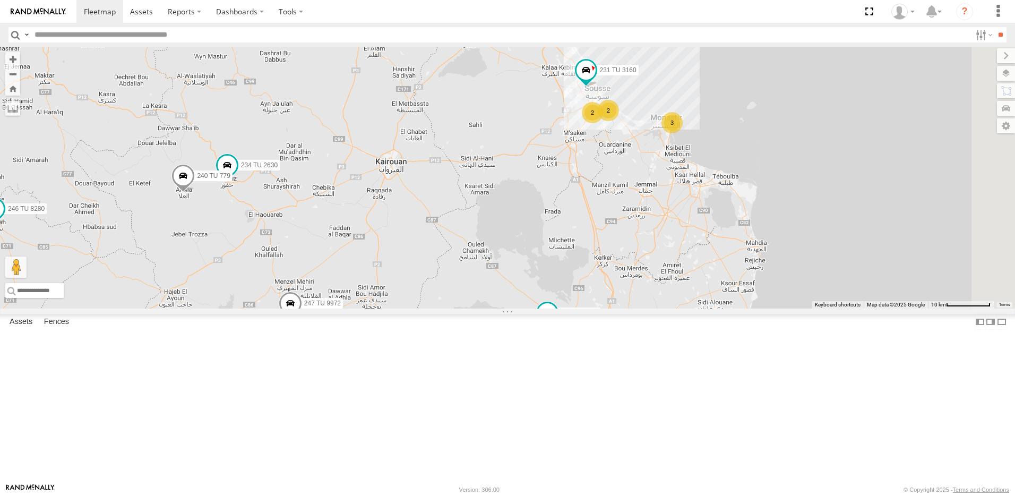
drag, startPoint x: 724, startPoint y: 246, endPoint x: 618, endPoint y: 283, distance: 112.6
click at [618, 283] on div "231 TU 3160 245 TU 9060 2 234 TU 2630 3 240 TU 779 2 245 TU 9061 247 TU 9971 24…" at bounding box center [507, 178] width 1015 height 262
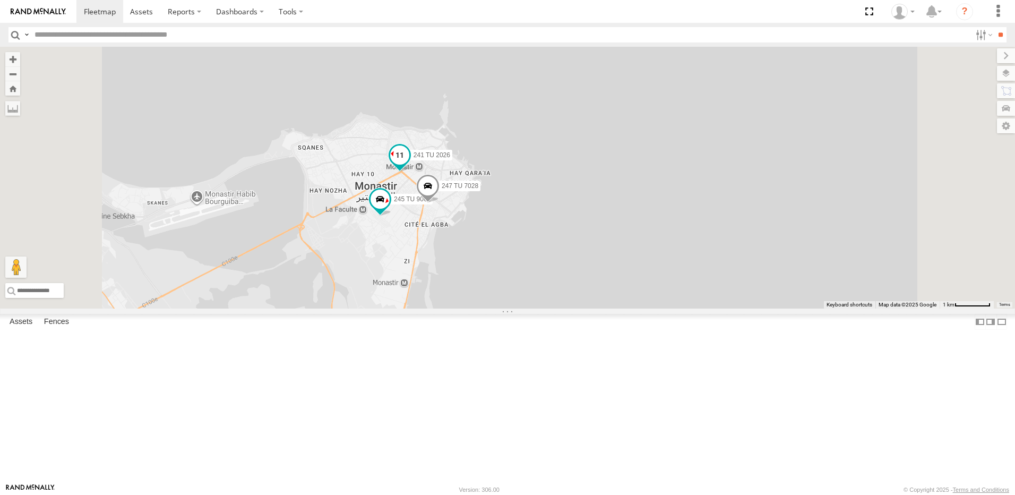
click at [409, 164] on span at bounding box center [399, 154] width 19 height 19
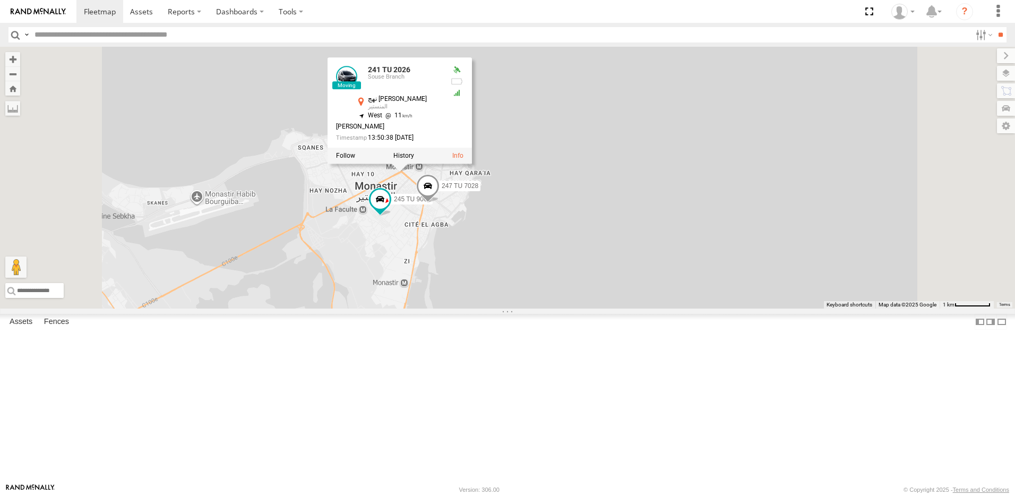
click at [548, 308] on div "245 TU 9060 234 TU 2630 240 TU 779 245 TU 9064 247 TU 9972 245 TU 9059 246 TU 8…" at bounding box center [507, 178] width 1015 height 262
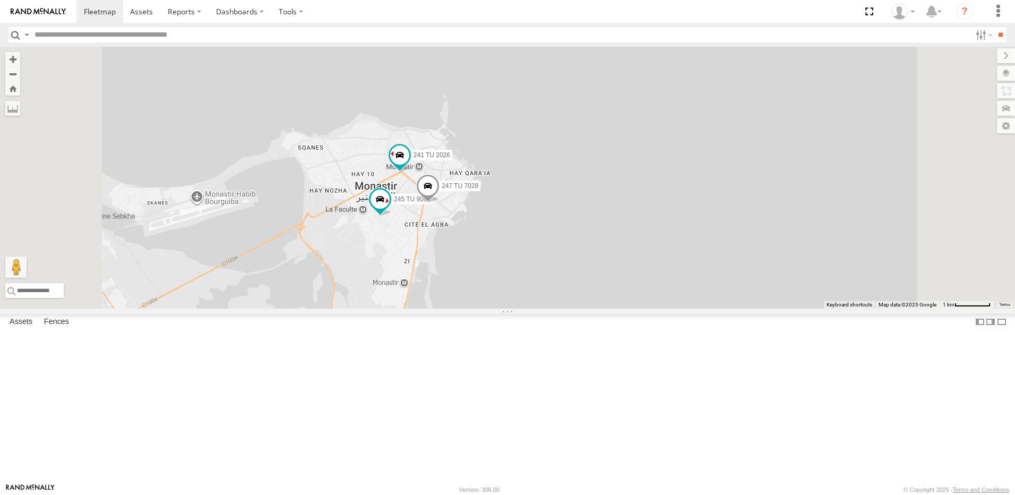
drag, startPoint x: 509, startPoint y: 279, endPoint x: 504, endPoint y: 337, distance: 58.1
click at [390, 209] on span at bounding box center [379, 198] width 19 height 19
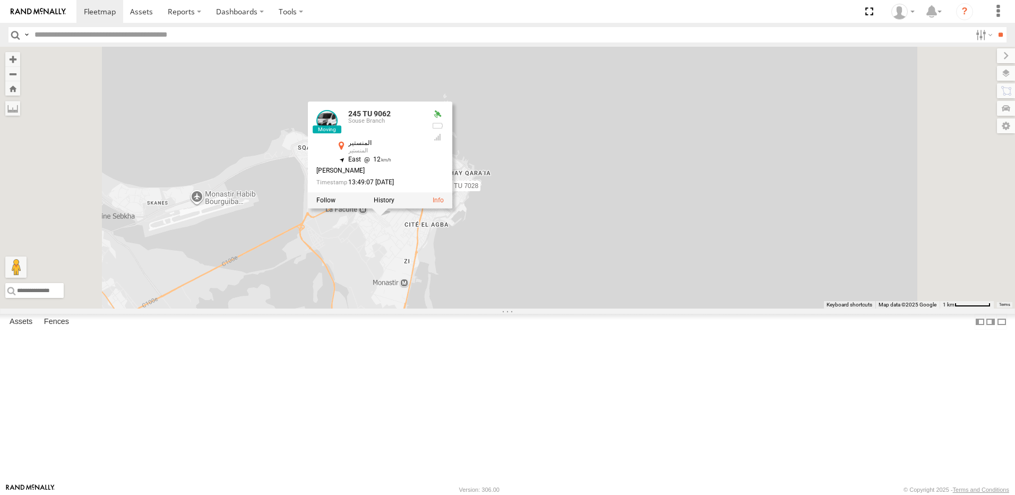
click at [499, 308] on div "245 TU 9060 234 TU 2630 240 TU 779 245 TU 9064 247 TU 9972 245 TU 9059 246 TU 8…" at bounding box center [507, 178] width 1015 height 262
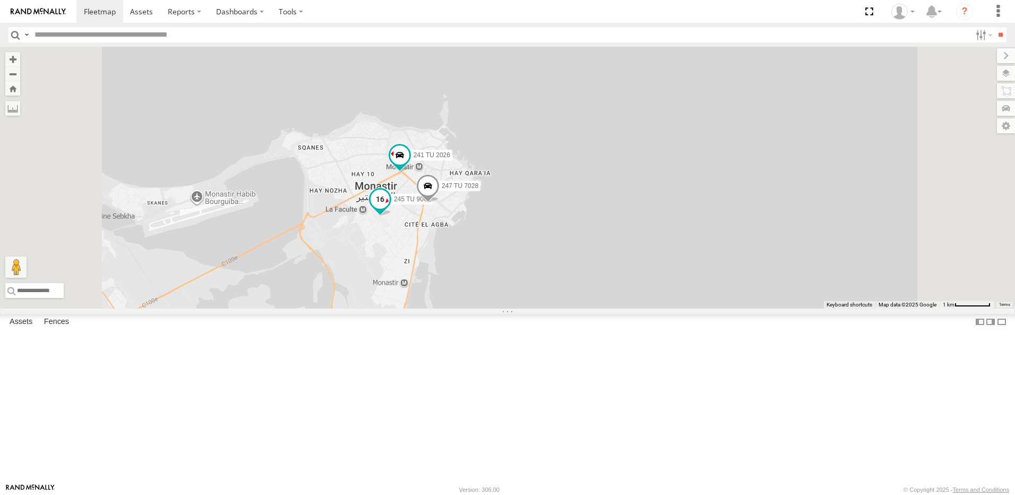
click at [390, 209] on span at bounding box center [379, 198] width 19 height 19
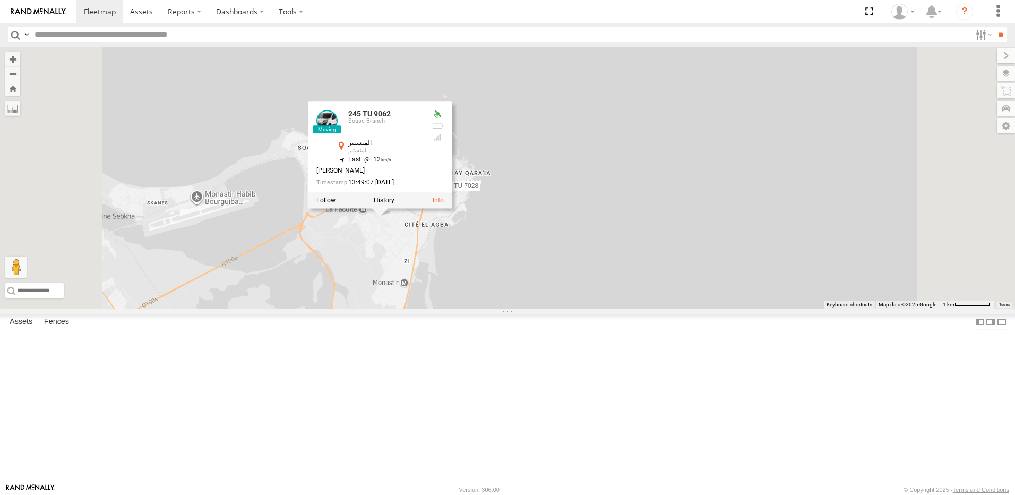
click at [495, 308] on div "245 TU 9060 234 TU 2630 240 TU 779 245 TU 9064 247 TU 9972 245 TU 9059 246 TU 8…" at bounding box center [507, 178] width 1015 height 262
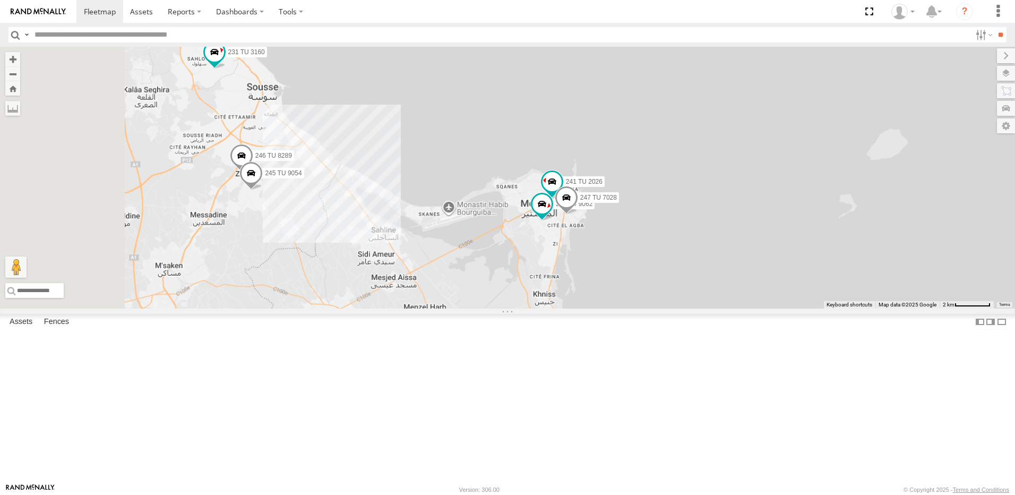
drag, startPoint x: 438, startPoint y: 361, endPoint x: 591, endPoint y: 329, distance: 156.8
click at [611, 308] on div "245 TU 9060 234 TU 2630 240 TU 779 245 TU 9064 247 TU 9972 245 TU 9059 246 TU 8…" at bounding box center [507, 178] width 1015 height 262
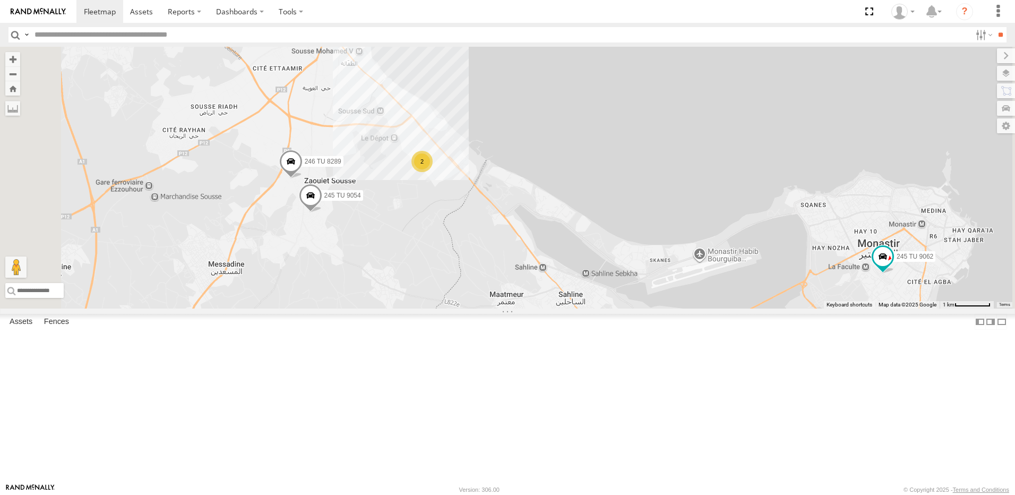
click at [322, 212] on span at bounding box center [310, 197] width 23 height 29
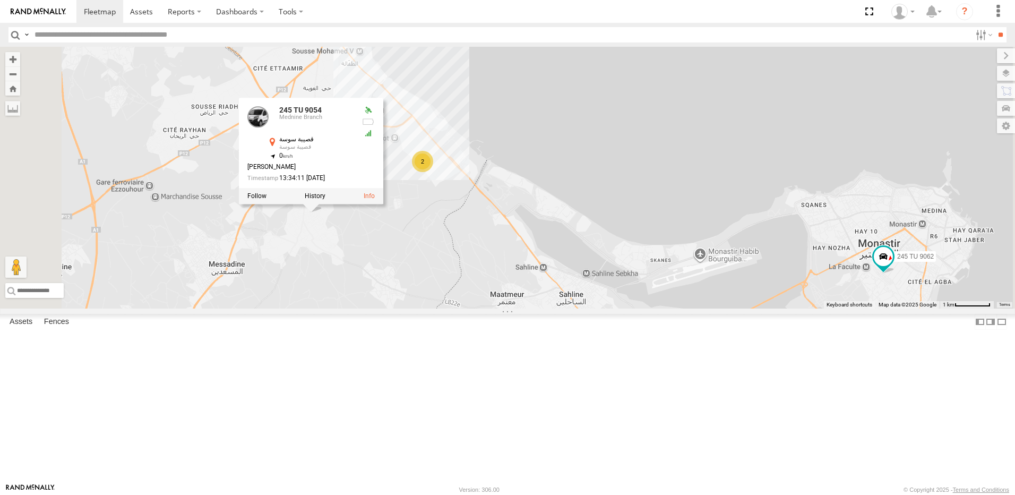
click at [450, 308] on div "245 TU 9060 234 TU 2630 240 TU 779 245 TU 9064 247 TU 9972 245 TU 9059 246 TU 8…" at bounding box center [507, 178] width 1015 height 262
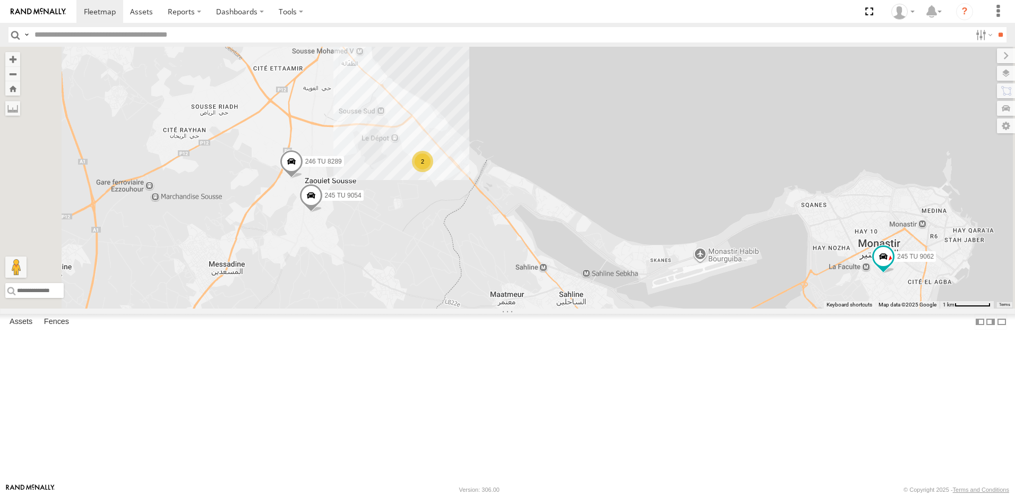
click at [303, 178] on span at bounding box center [291, 164] width 23 height 29
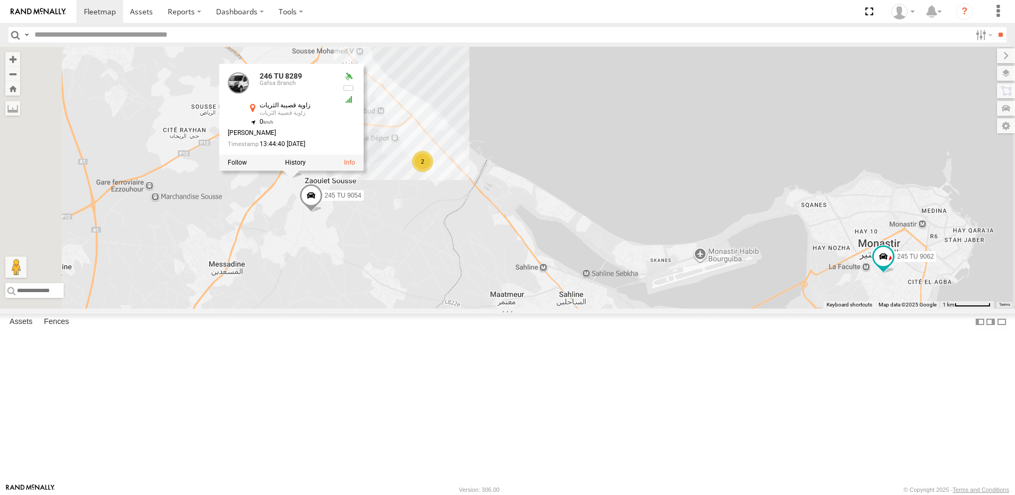
click at [396, 296] on div "245 TU 9060 234 TU 2630 240 TU 779 245 TU 9064 247 TU 9972 245 TU 9059 246 TU 8…" at bounding box center [507, 178] width 1015 height 262
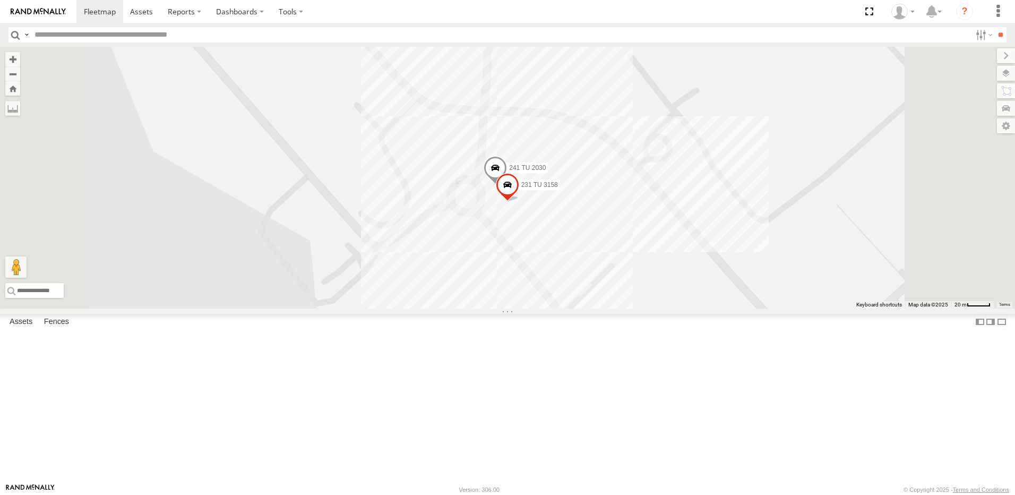
click at [519, 202] on span at bounding box center [507, 187] width 23 height 29
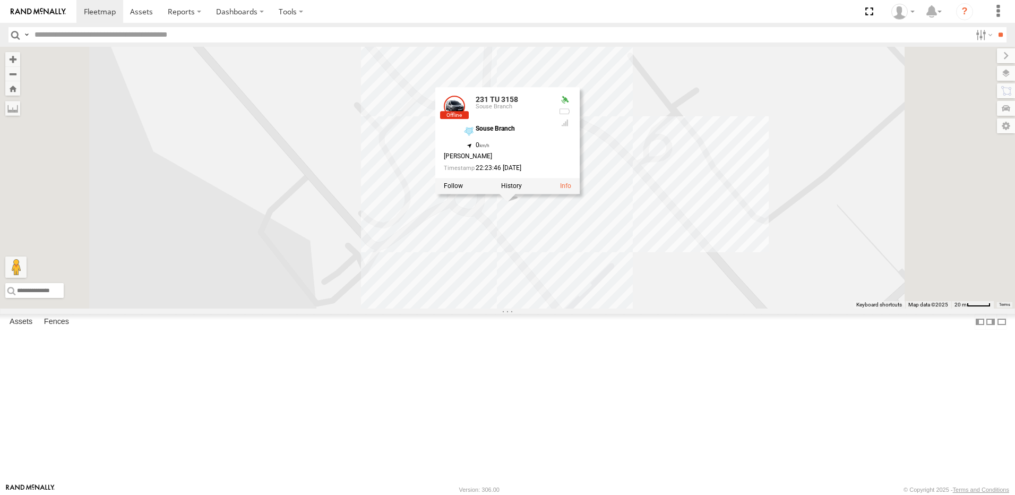
click at [574, 308] on div "245 TU 9060 234 TU 2630 240 TU 779 245 TU 9064 247 TU 9972 245 TU 9059 246 TU 8…" at bounding box center [507, 178] width 1015 height 262
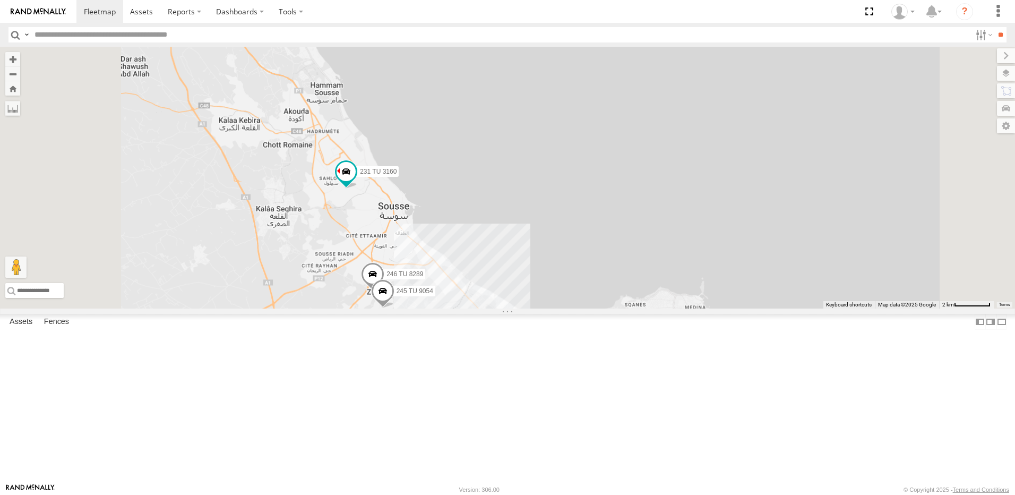
drag, startPoint x: 461, startPoint y: 294, endPoint x: 498, endPoint y: 318, distance: 44.5
click at [498, 308] on div "245 TU 9060 234 TU 2630 240 TU 779 245 TU 9064 247 TU 9972 245 TU 9059 246 TU 8…" at bounding box center [507, 178] width 1015 height 262
click at [359, 183] on span at bounding box center [349, 172] width 19 height 19
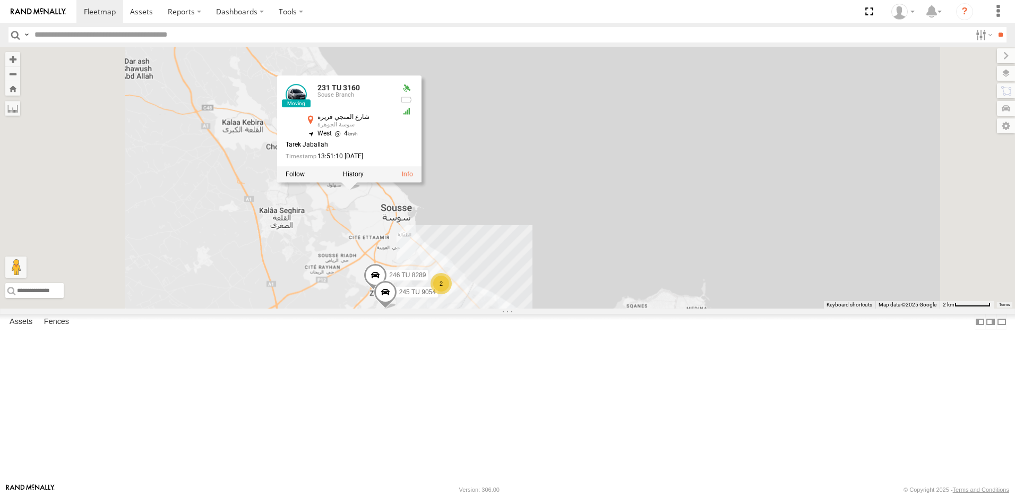
click at [459, 308] on div "245 TU 9060 234 TU 2630 240 TU 779 245 TU 9064 247 TU 9972 245 TU 9059 246 TU 8…" at bounding box center [507, 178] width 1015 height 262
drag, startPoint x: 426, startPoint y: 356, endPoint x: 429, endPoint y: 289, distance: 67.5
click at [431, 297] on div "245 TU 9060 234 TU 2630 240 TU 779 245 TU 9064 247 TU 9972 245 TU 9059 246 TU 8…" at bounding box center [507, 178] width 1015 height 262
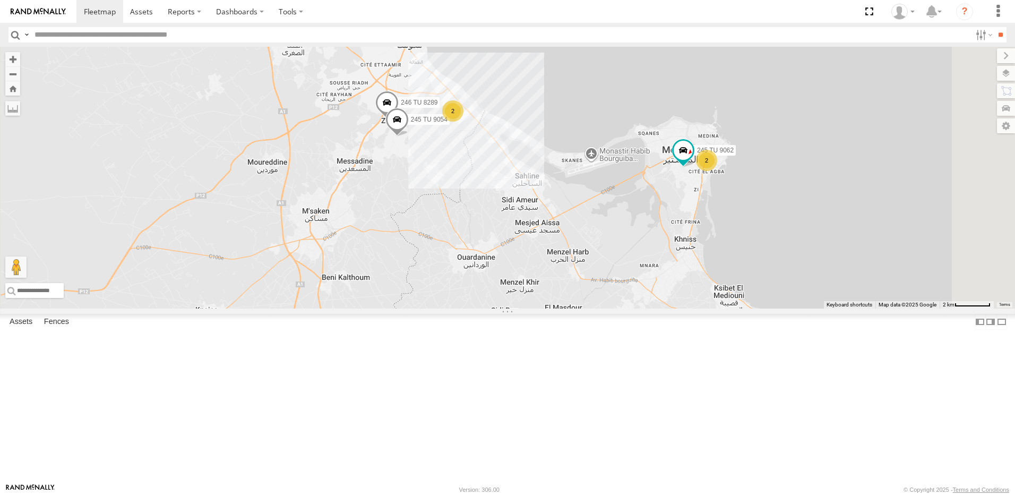
click at [529, 308] on div "245 TU 9060 234 TU 2630 240 TU 779 245 TU 9064 247 TU 9972 245 TU 9059 246 TU 8…" at bounding box center [507, 178] width 1015 height 262
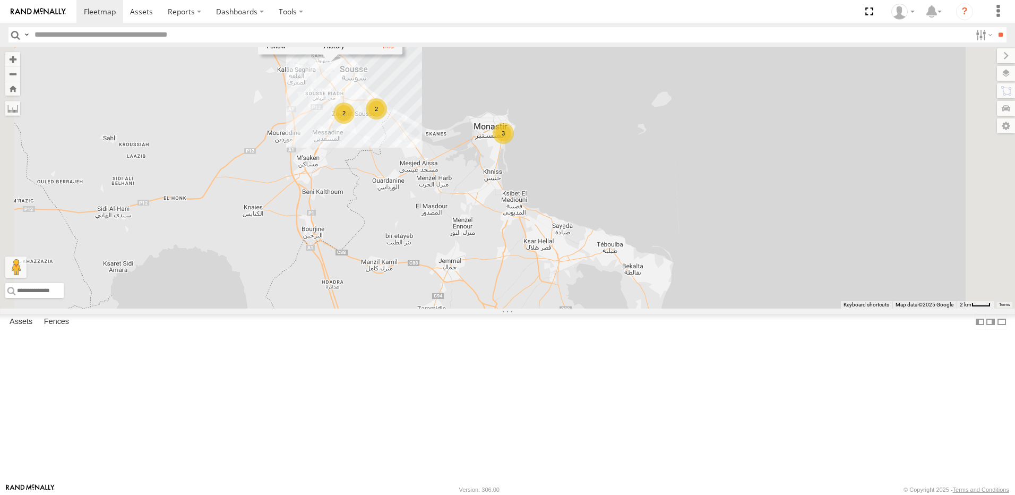
drag, startPoint x: 582, startPoint y: 392, endPoint x: 520, endPoint y: 283, distance: 125.7
click at [522, 287] on div "245 TU 9060 234 TU 2630 240 TU 779 245 TU 9064 247 TU 9972 245 TU 9059 246 TU 8…" at bounding box center [507, 178] width 1015 height 262
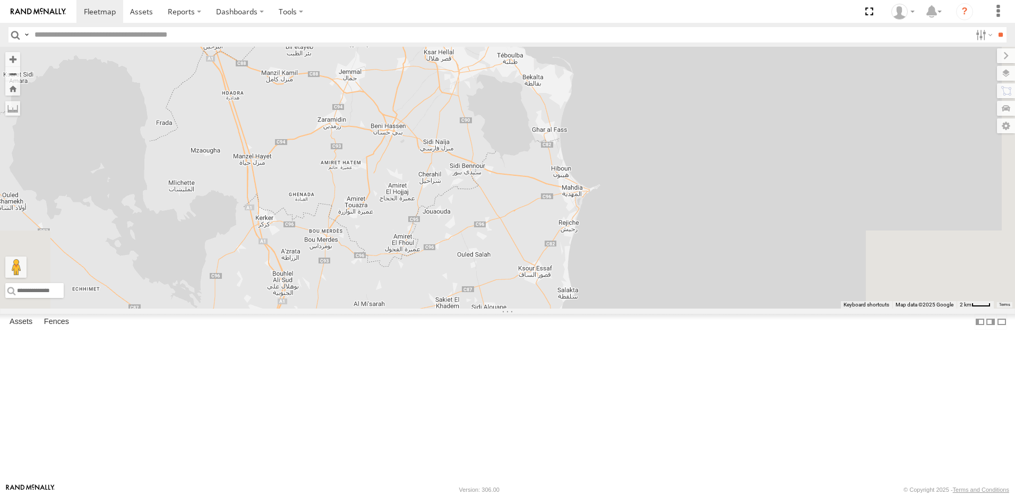
click at [543, 293] on div "245 TU 9060 234 TU 2630 240 TU 779 245 TU 9064 247 TU 9972 245 TU 9059 246 TU 8…" at bounding box center [507, 178] width 1015 height 262
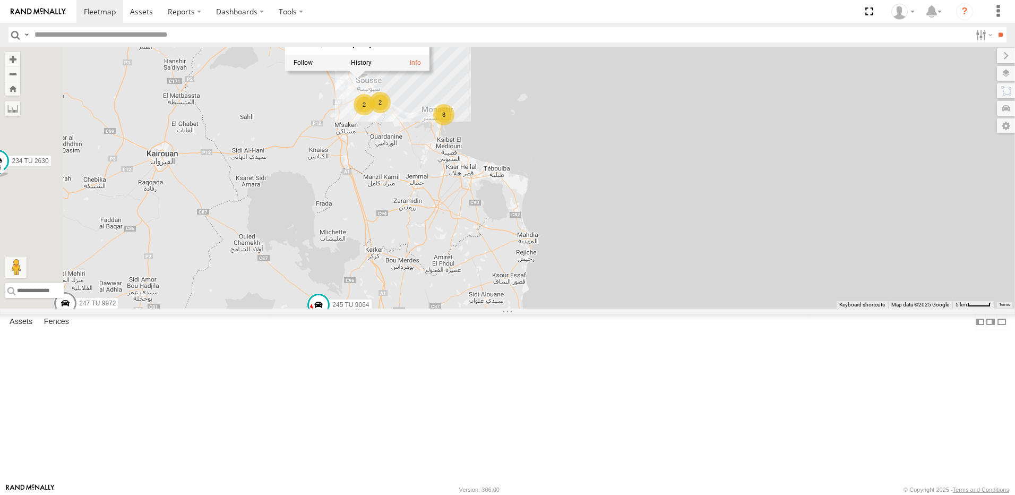
drag, startPoint x: 576, startPoint y: 321, endPoint x: 577, endPoint y: 289, distance: 32.4
click at [577, 289] on div "245 TU 9060 234 TU 2630 240 TU 779 245 TU 9064 247 TU 9972 245 TU 9059 246 TU 8…" at bounding box center [507, 178] width 1015 height 262
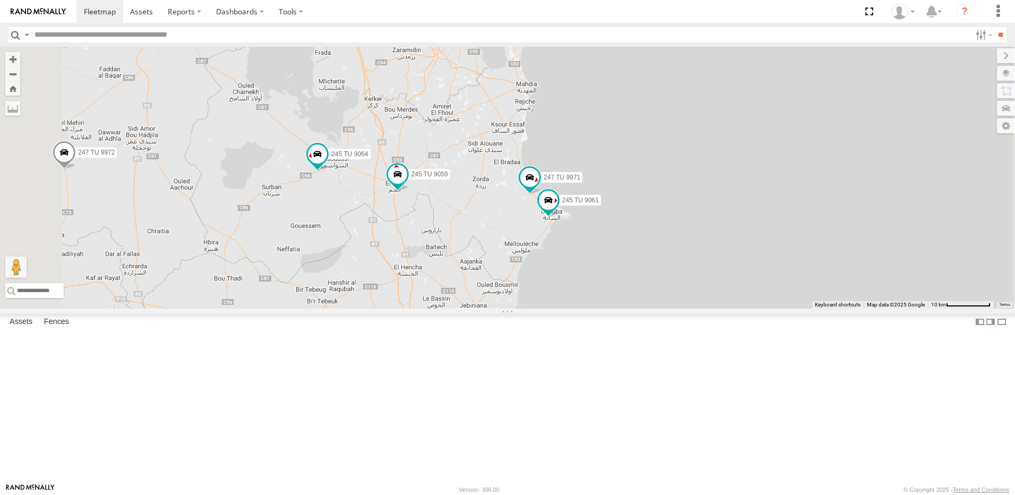
drag, startPoint x: 603, startPoint y: 419, endPoint x: 601, endPoint y: 315, distance: 104.0
click at [601, 308] on div "245 TU 9060 234 TU 2630 240 TU 779 245 TU 9064 247 TU 9972 245 TU 9059 246 TU 8…" at bounding box center [507, 178] width 1015 height 262
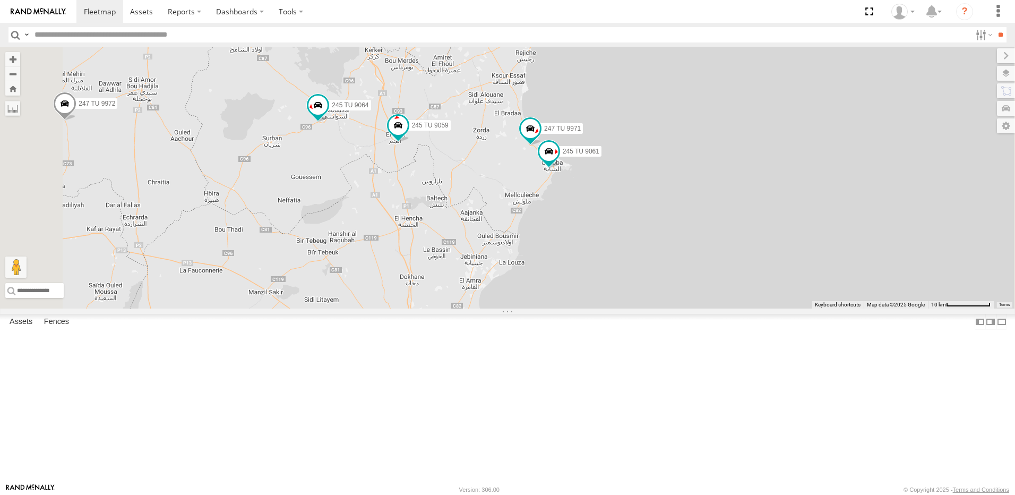
click at [552, 308] on div "245 TU 9060 234 TU 2630 240 TU 779 245 TU 9064 247 TU 9972 245 TU 9059 246 TU 8…" at bounding box center [507, 178] width 1015 height 262
click at [528, 308] on div "245 TU 9060 234 TU 2630 240 TU 779 245 TU 9064 247 TU 9972 245 TU 9059 246 TU 8…" at bounding box center [507, 178] width 1015 height 262
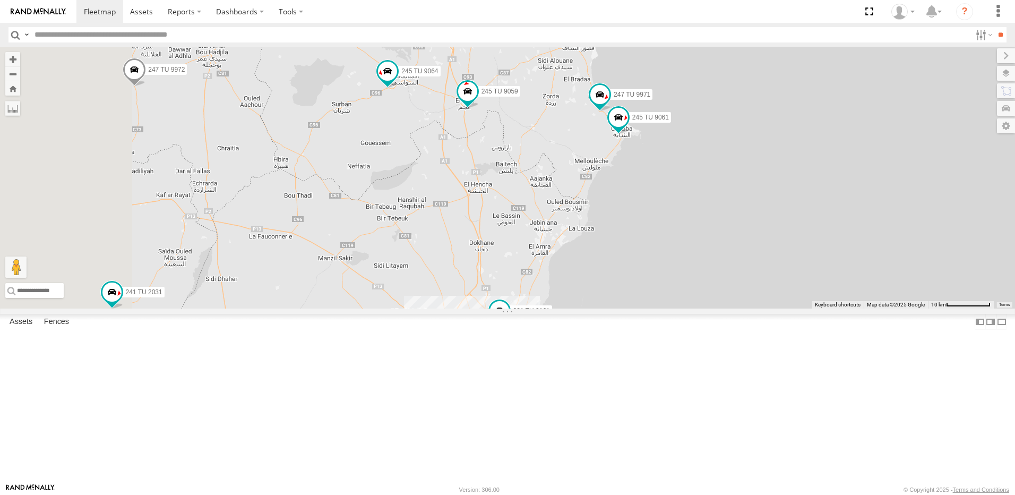
drag, startPoint x: 493, startPoint y: 344, endPoint x: 617, endPoint y: 266, distance: 145.9
click at [617, 266] on div "245 TU 9060 234 TU 2630 240 TU 779 245 TU 9064 247 TU 9972 245 TU 9059 246 TU 8…" at bounding box center [507, 178] width 1015 height 262
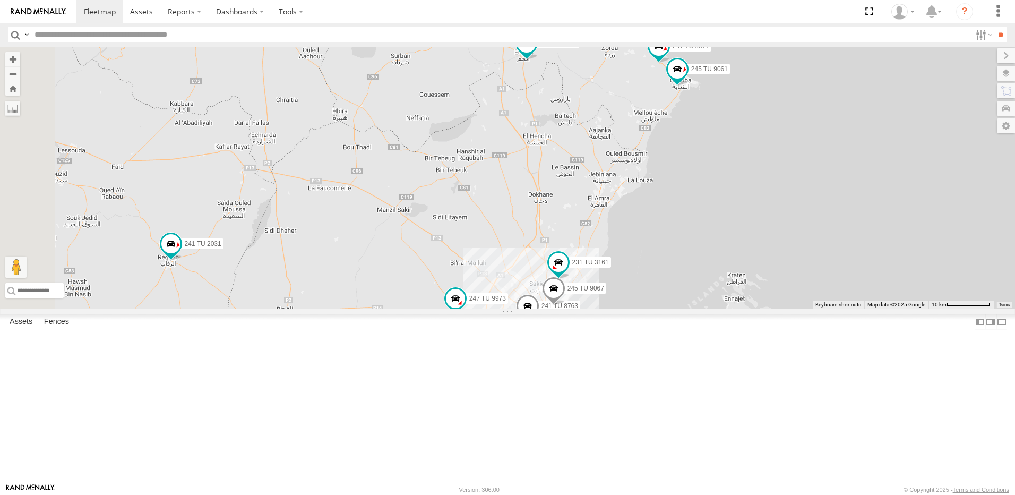
drag, startPoint x: 590, startPoint y: 209, endPoint x: 692, endPoint y: 352, distance: 175.8
click at [691, 308] on div "245 TU 9060 234 TU 2630 240 TU 779 245 TU 9064 247 TU 9972 245 TU 9059 246 TU 8…" at bounding box center [507, 178] width 1015 height 262
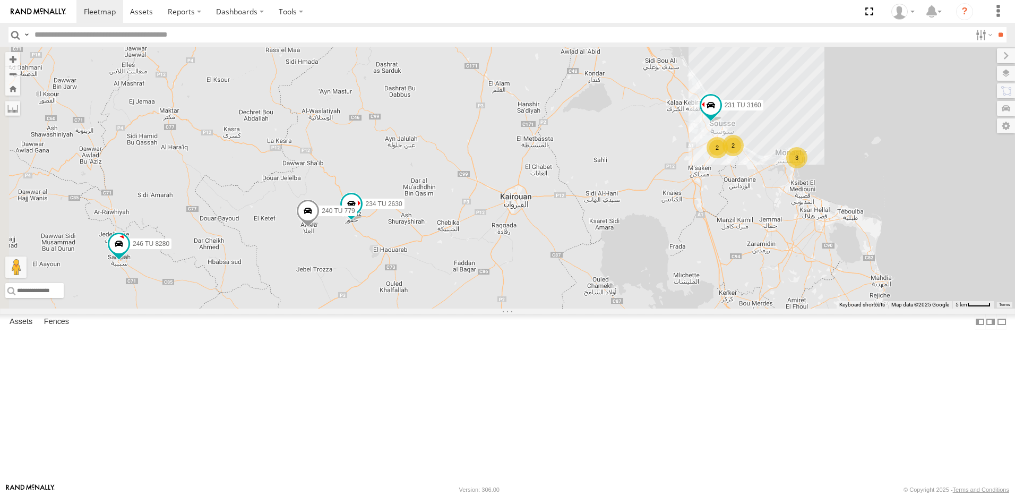
drag, startPoint x: 673, startPoint y: 202, endPoint x: 676, endPoint y: 248, distance: 46.2
click at [676, 248] on div "245 TU 9060 234 TU 2630 240 TU 779 245 TU 9064 247 TU 9972 245 TU 9059 246 TU 8…" at bounding box center [507, 178] width 1015 height 262
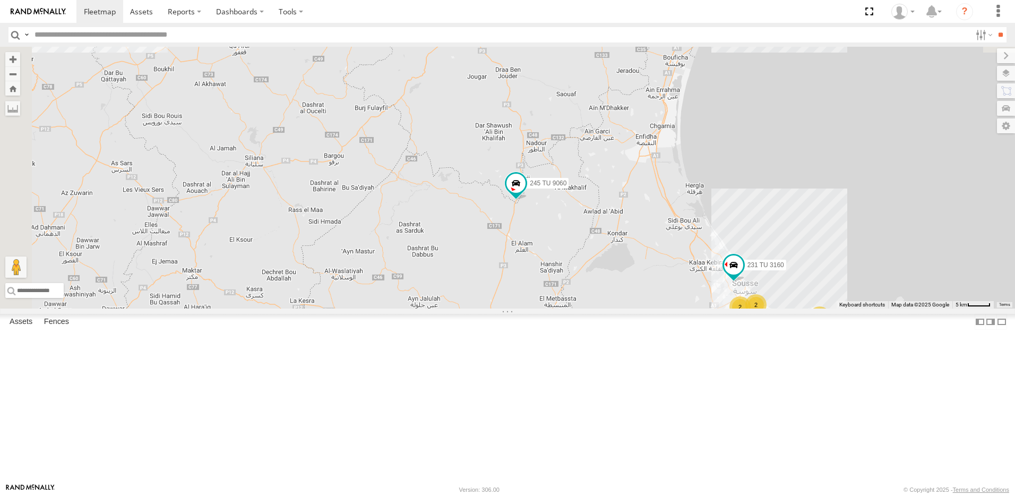
drag, startPoint x: 642, startPoint y: 196, endPoint x: 660, endPoint y: 297, distance: 102.4
click at [660, 297] on div "245 TU 9060 234 TU 2630 240 TU 779 245 TU 9064 247 TU 9972 245 TU 9059 246 TU 8…" at bounding box center [507, 178] width 1015 height 262
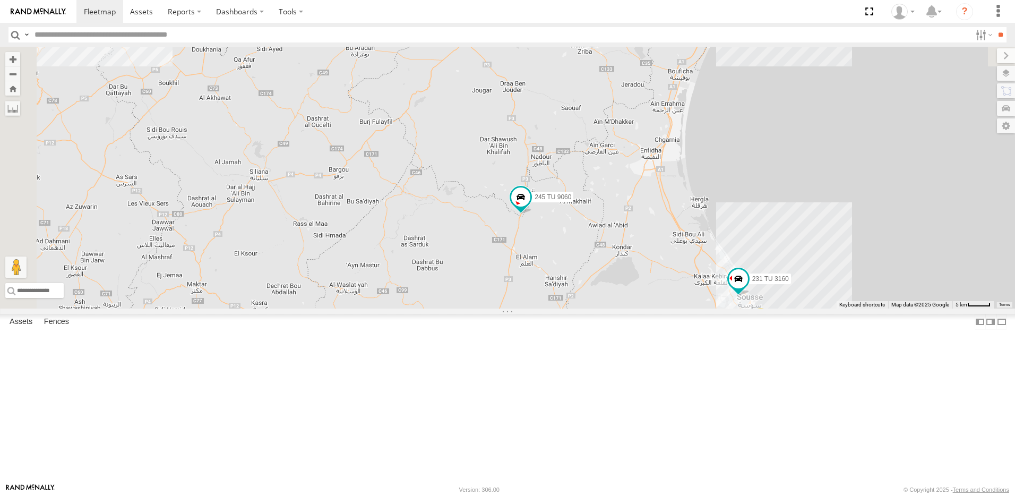
drag, startPoint x: 823, startPoint y: 158, endPoint x: 677, endPoint y: 325, distance: 221.9
click at [677, 308] on div "245 TU 9060 234 TU 2630 240 TU 779 245 TU 9064 247 TU 9972 245 TU 9059 246 TU 8…" at bounding box center [507, 178] width 1015 height 262
